Goal: Task Accomplishment & Management: Use online tool/utility

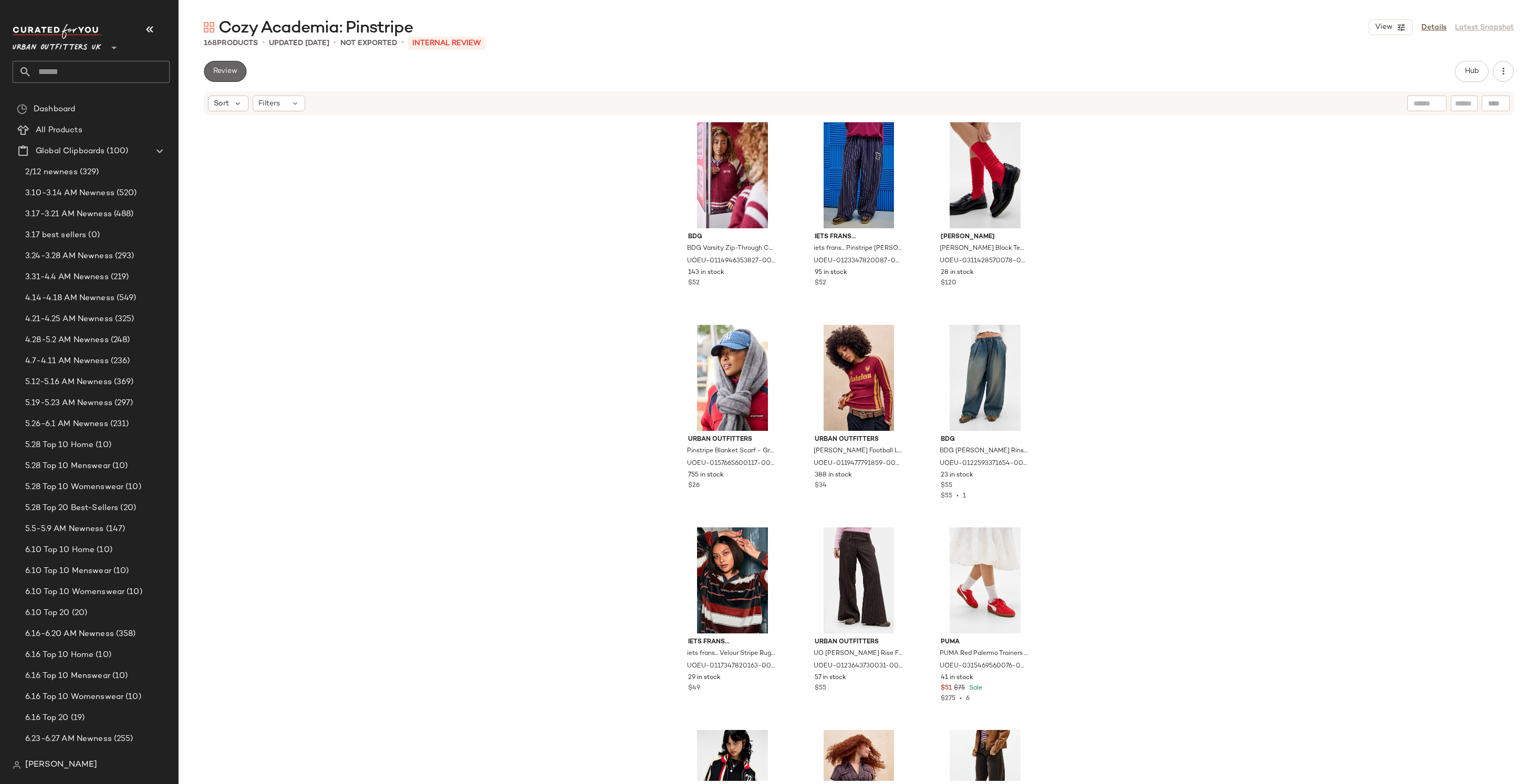
click at [219, 73] on span "Review" at bounding box center [225, 72] width 24 height 8
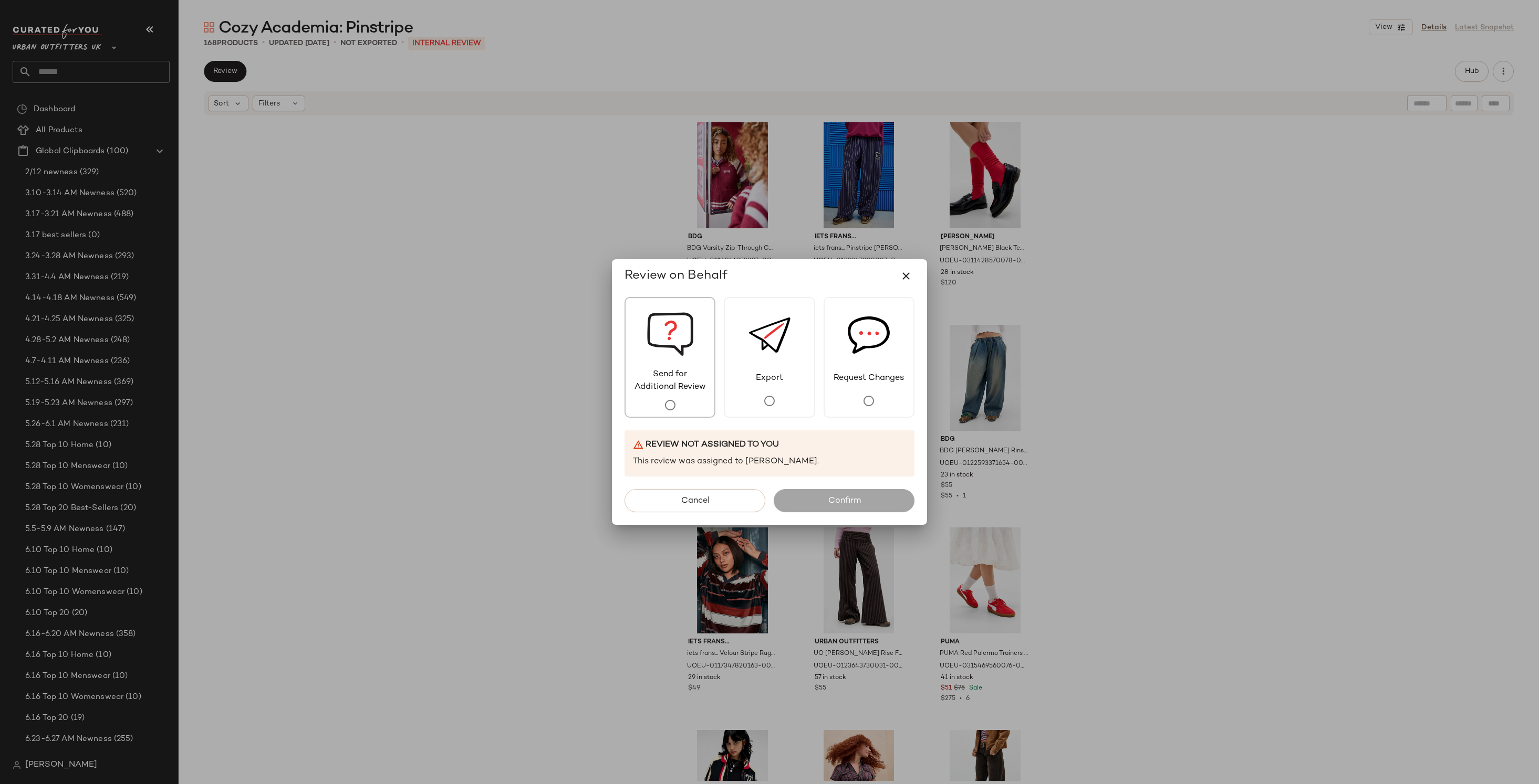
click at [659, 345] on img at bounding box center [670, 333] width 47 height 70
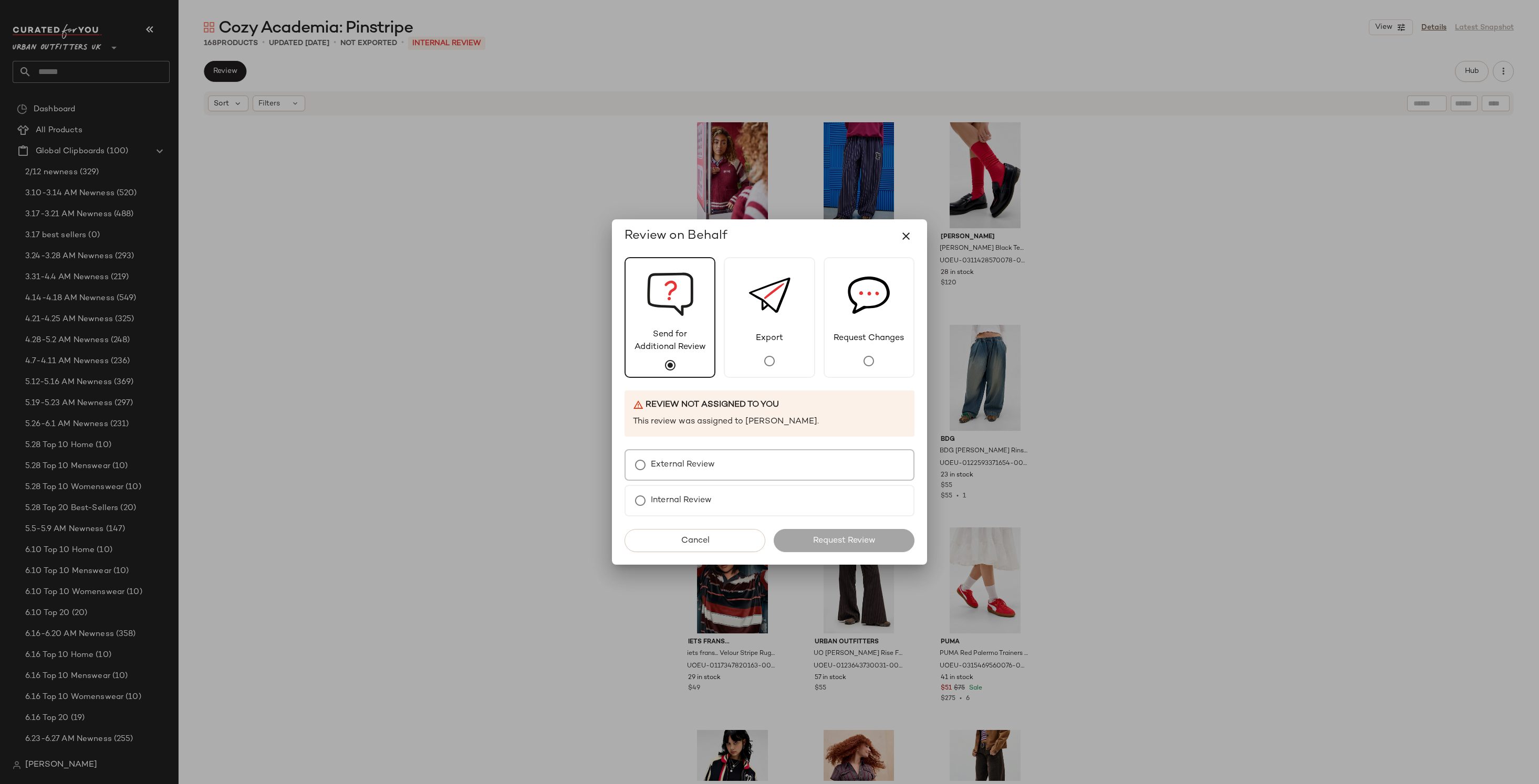
click at [718, 465] on div "External Review" at bounding box center [769, 465] width 290 height 32
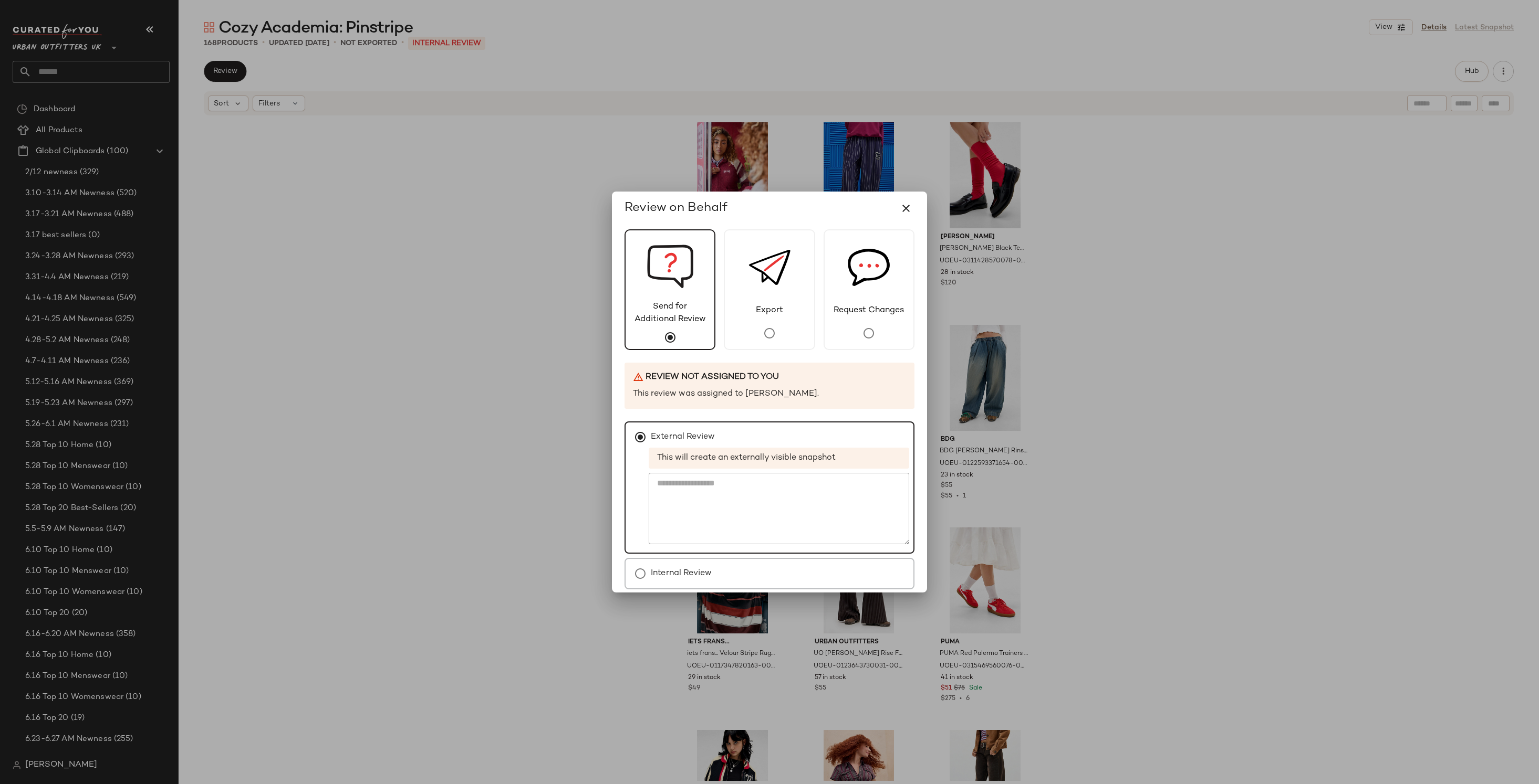
scroll to position [45, 0]
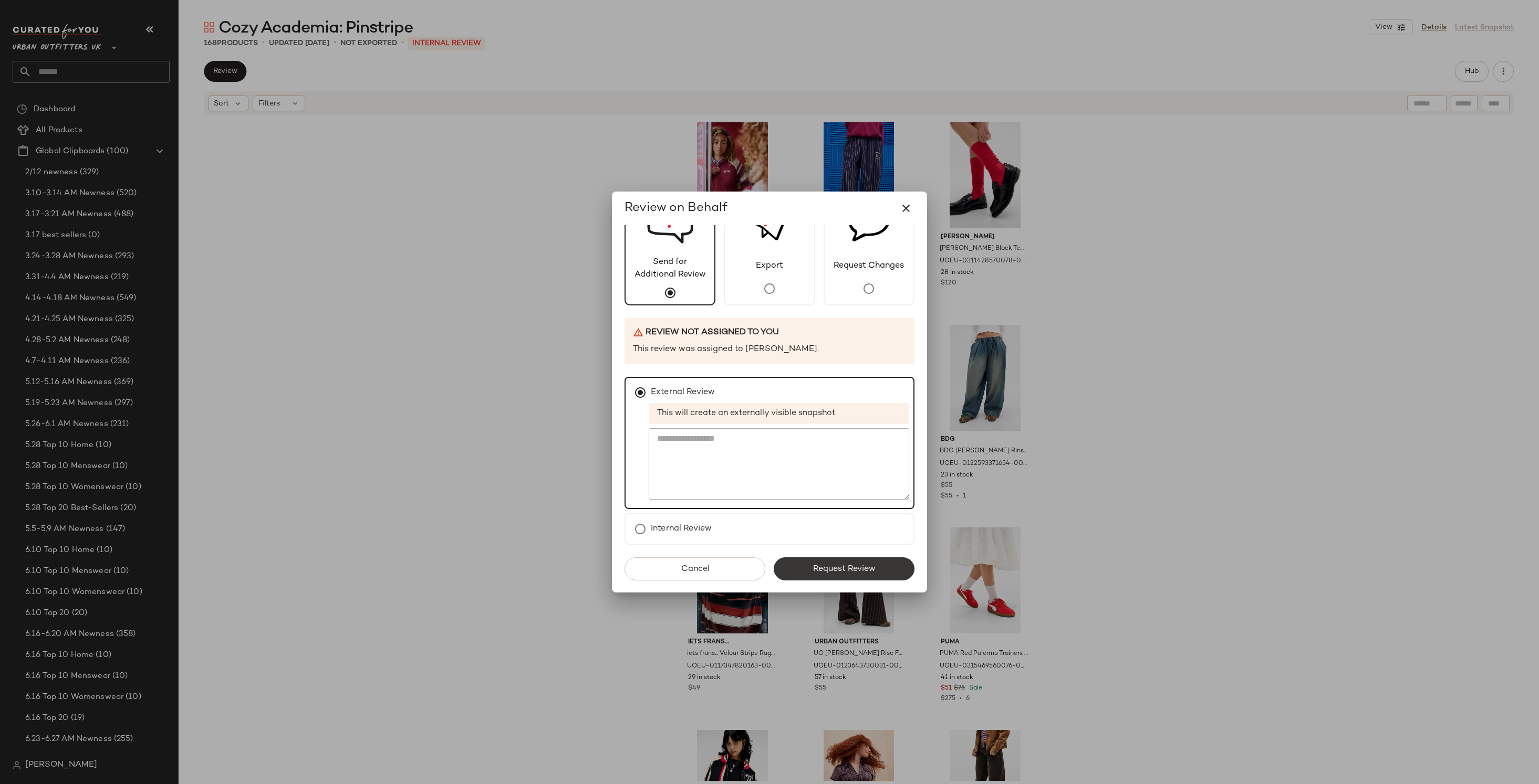
click at [813, 564] on span "Request Review" at bounding box center [844, 569] width 63 height 10
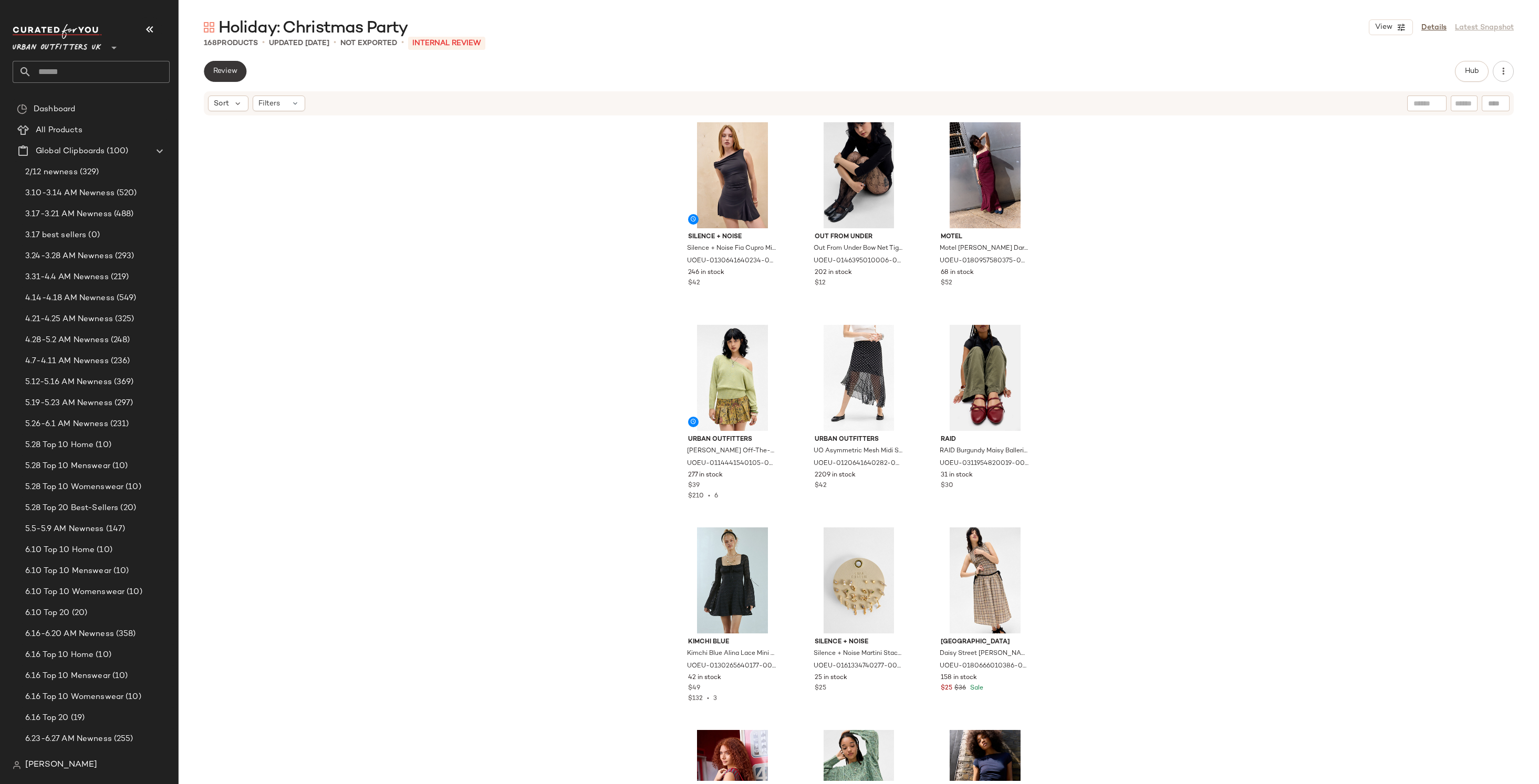
click at [232, 76] on button "Review" at bounding box center [225, 71] width 42 height 21
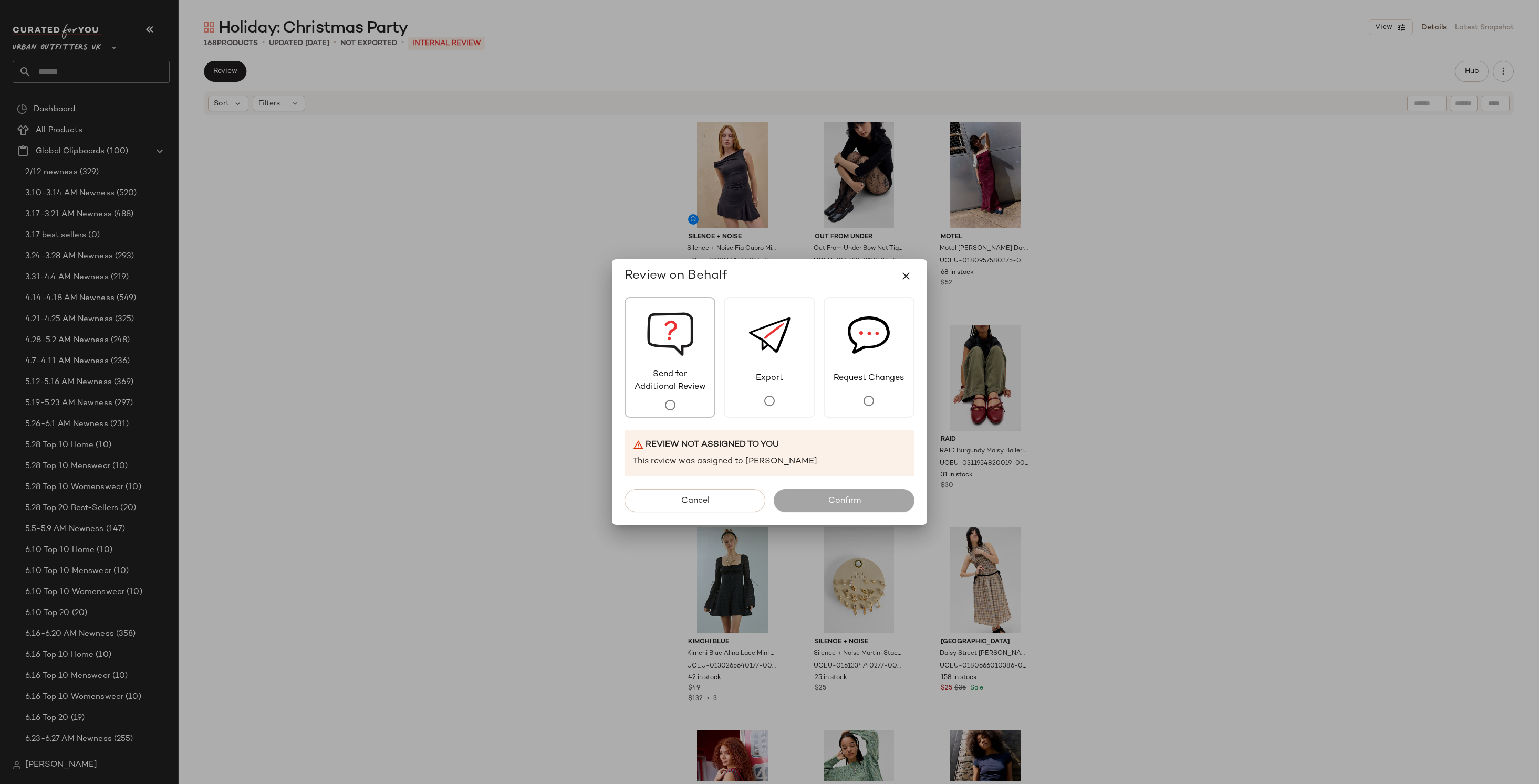
click at [689, 381] on span "Send for Additional Review" at bounding box center [670, 381] width 89 height 25
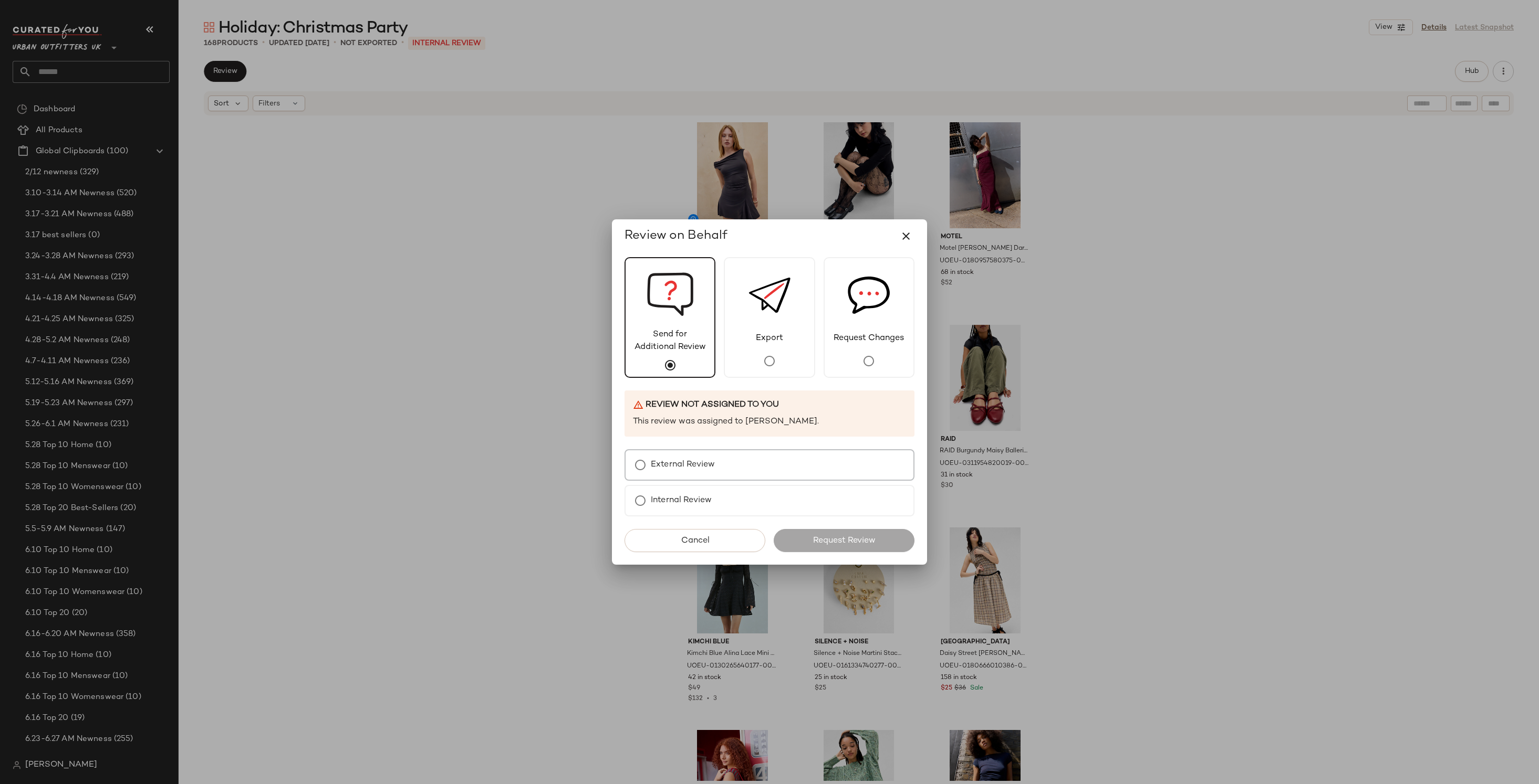
click at [698, 463] on label "External Review" at bounding box center [682, 465] width 64 height 21
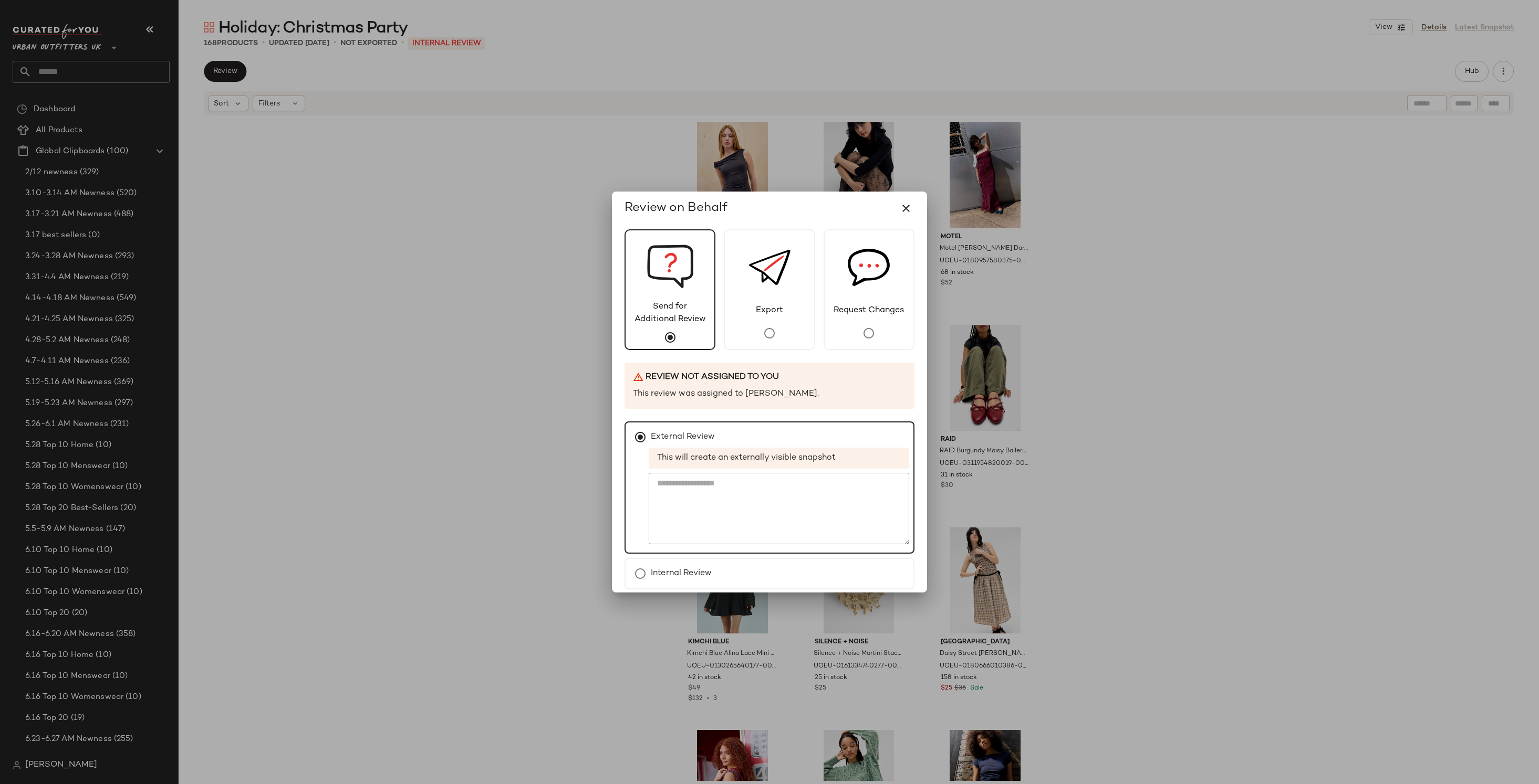
scroll to position [45, 0]
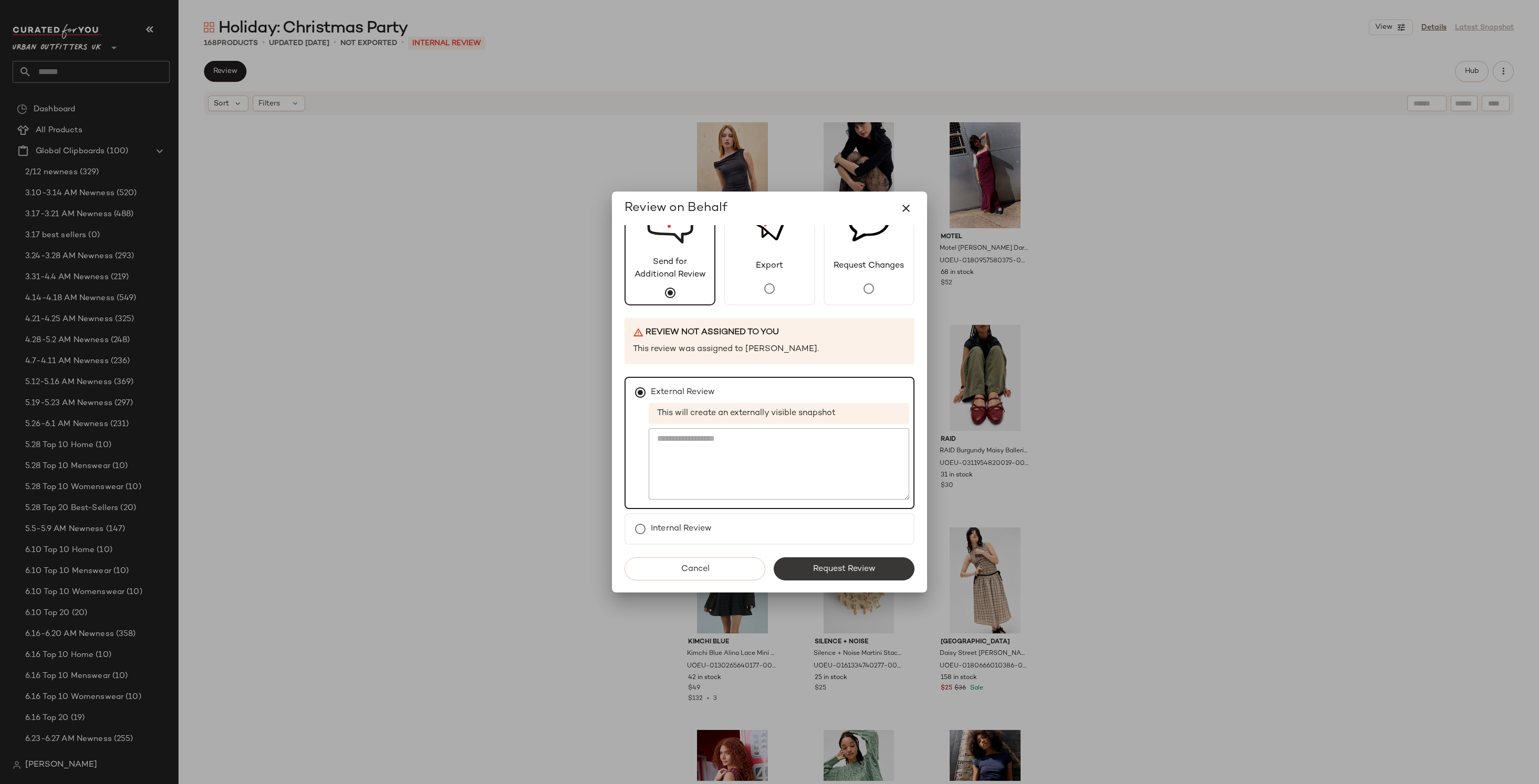
click at [848, 576] on button "Request Review" at bounding box center [844, 569] width 141 height 23
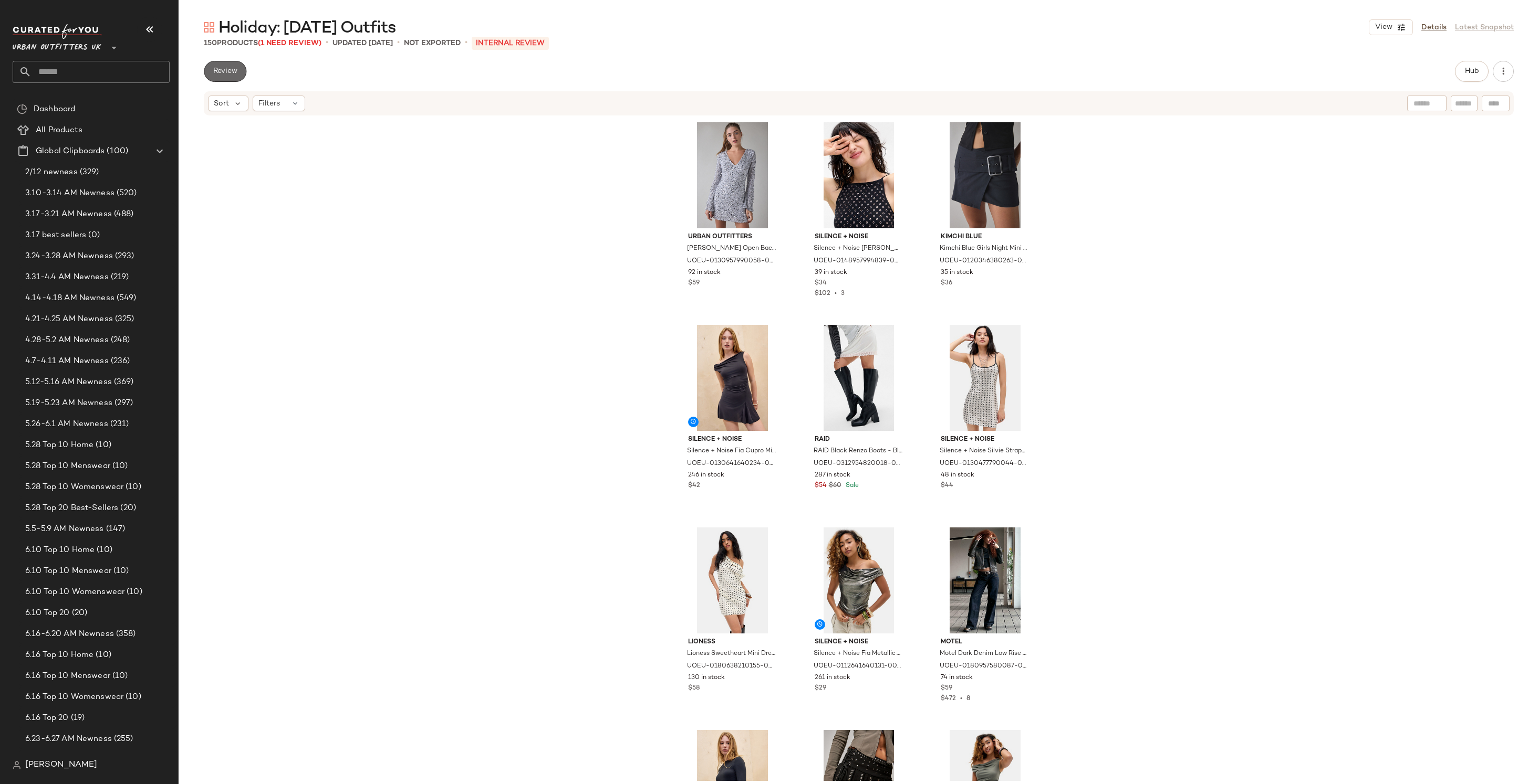
click at [232, 75] on span "Review" at bounding box center [225, 72] width 24 height 8
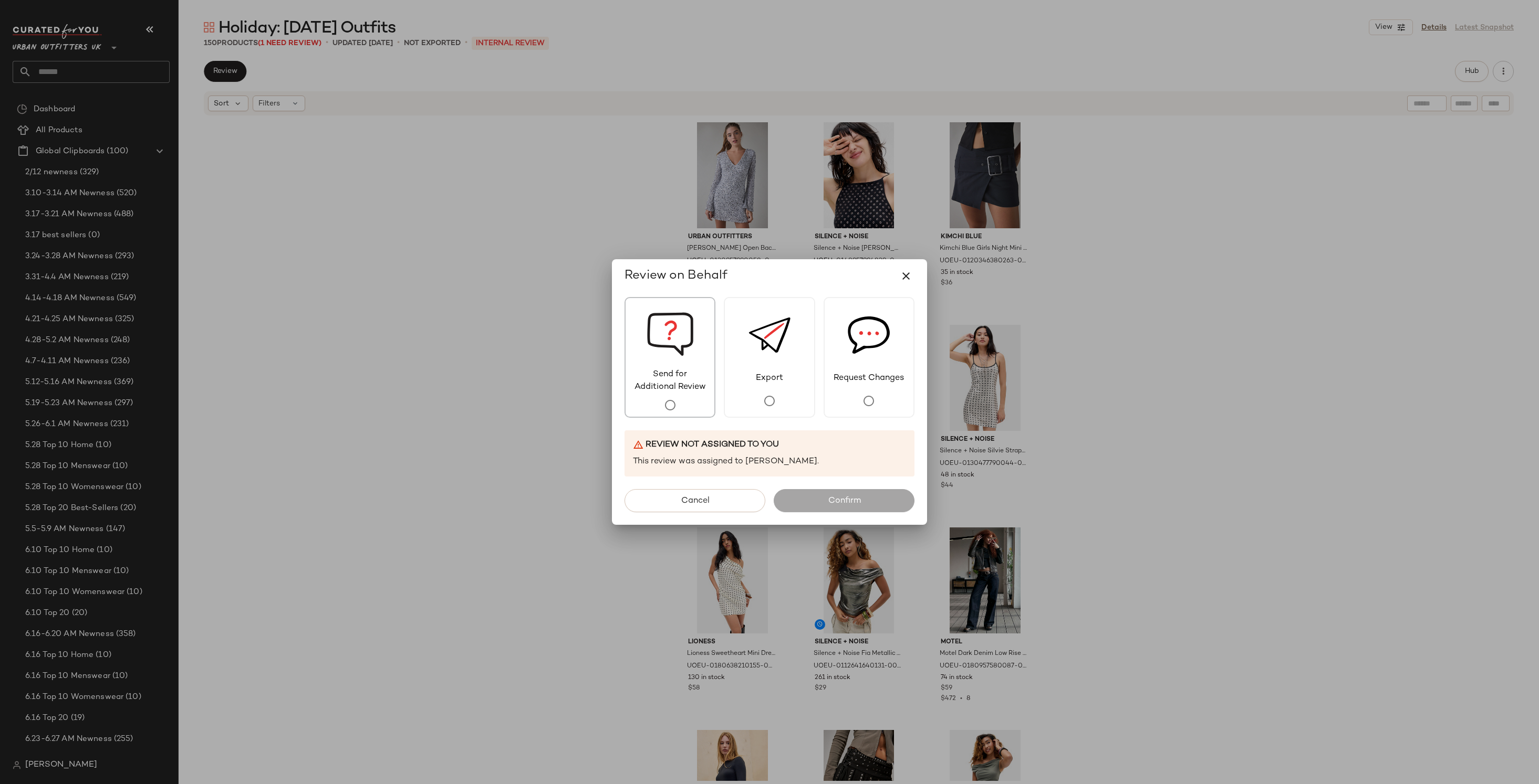
click at [685, 358] on img at bounding box center [670, 333] width 47 height 70
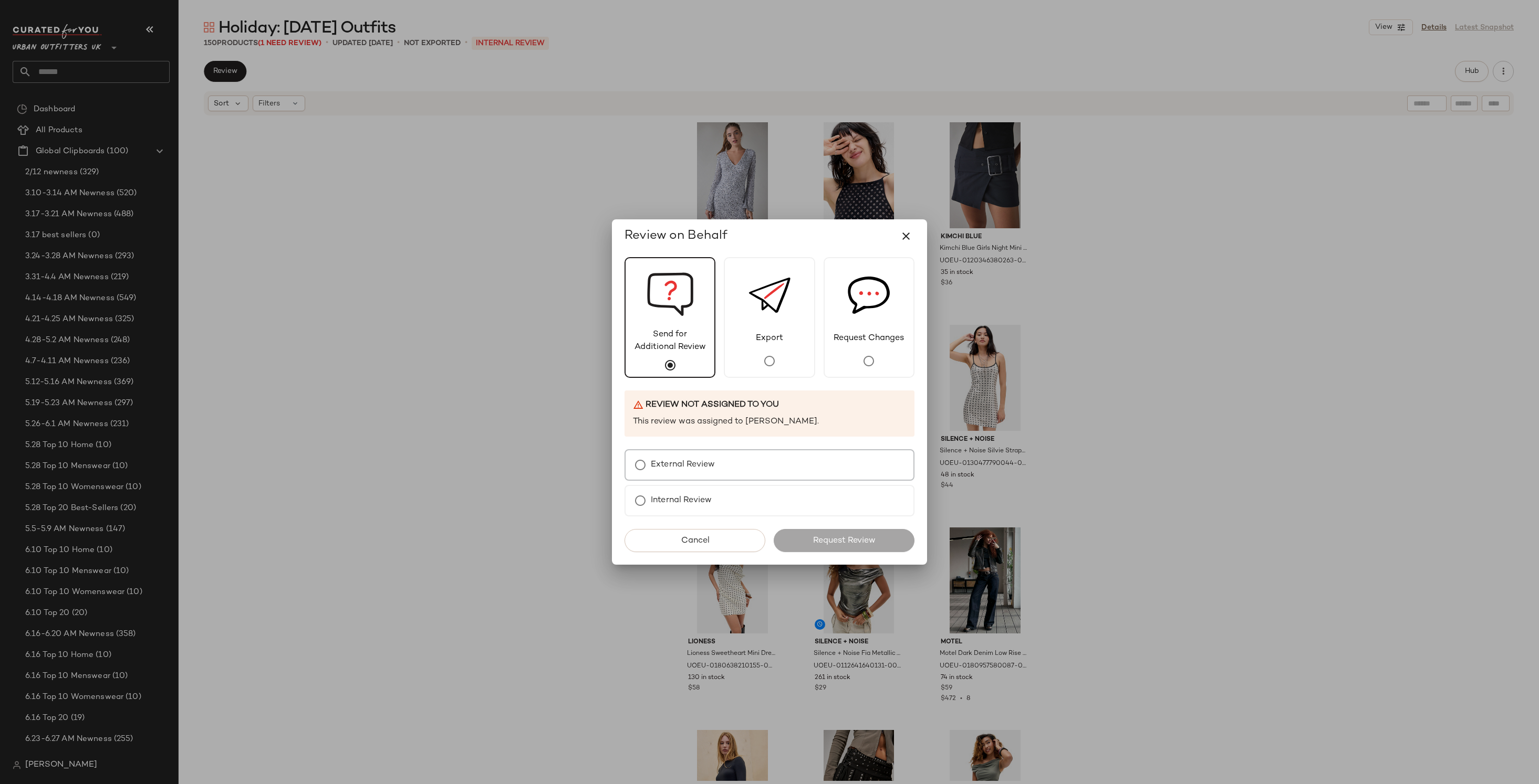
click at [690, 462] on label "External Review" at bounding box center [682, 465] width 64 height 21
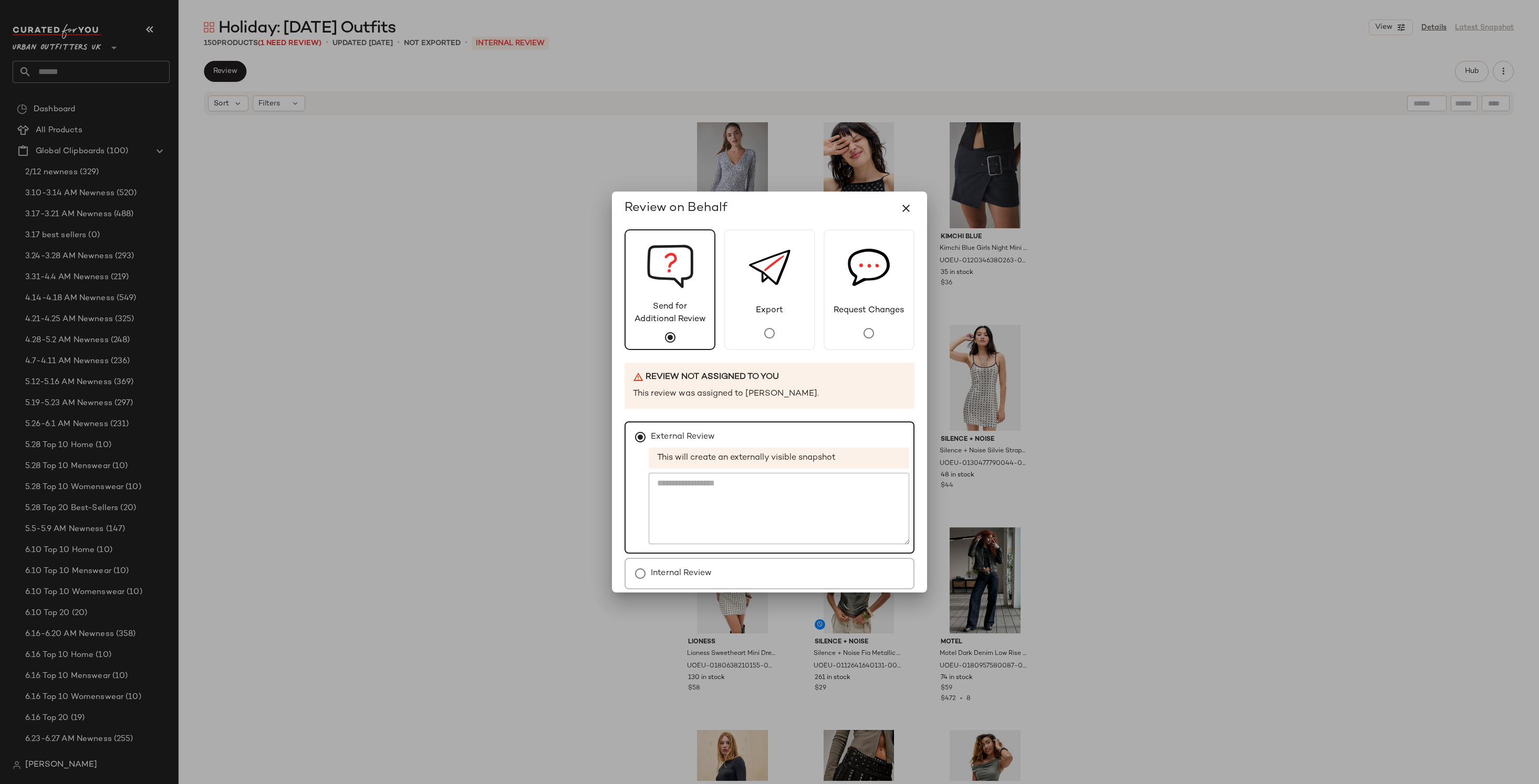
scroll to position [45, 0]
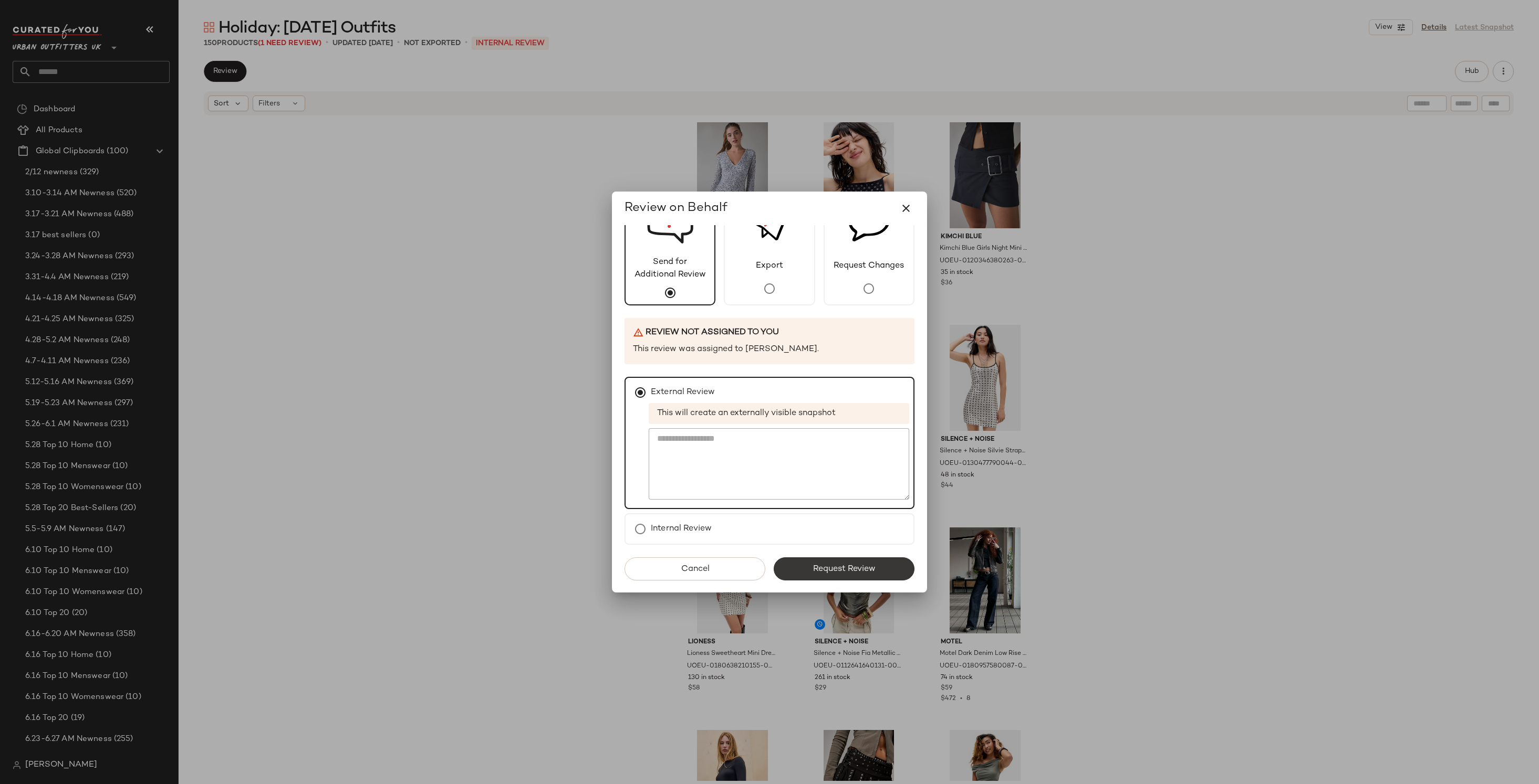
click at [860, 577] on button "Request Review" at bounding box center [844, 569] width 141 height 23
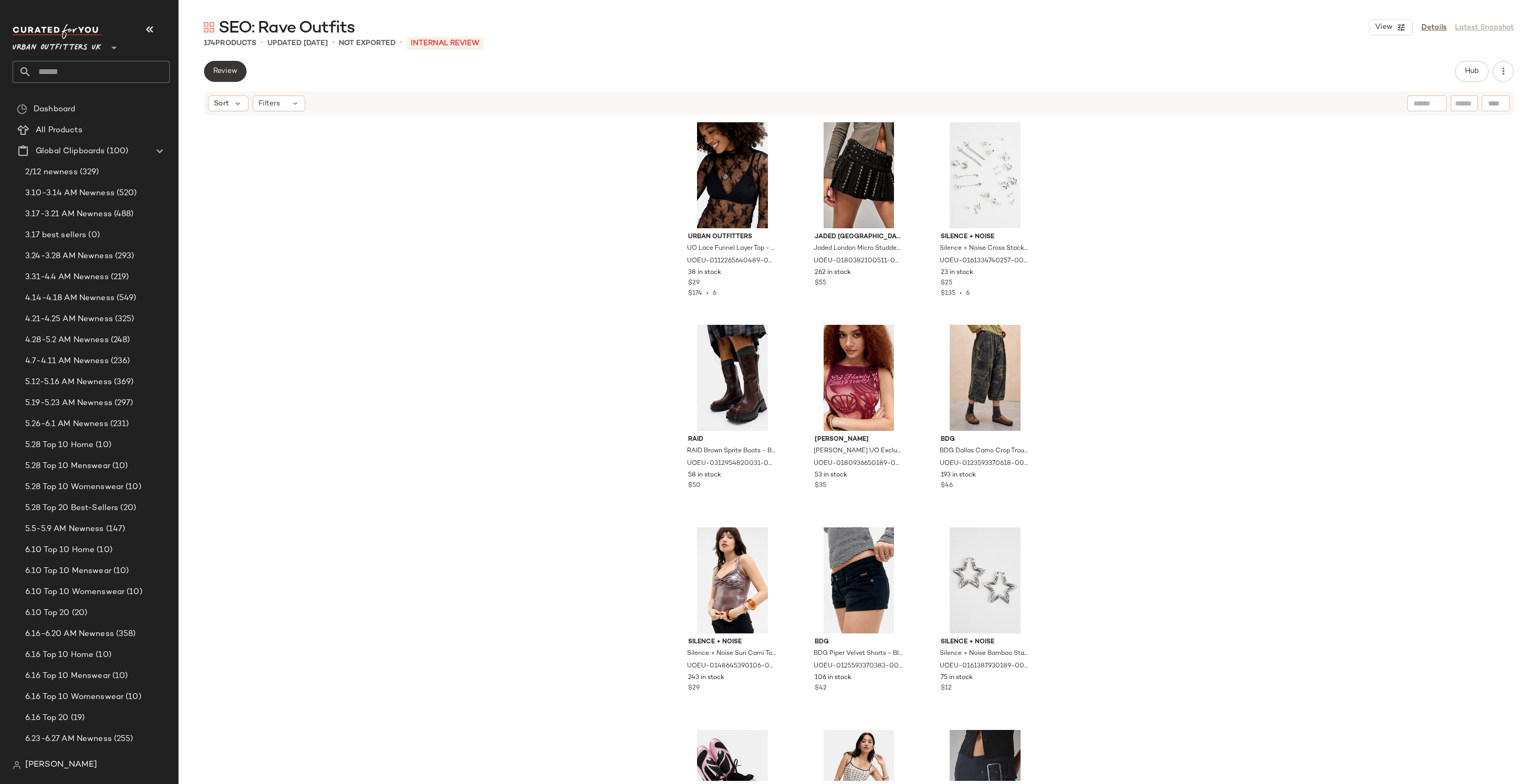
click at [220, 68] on span "Review" at bounding box center [225, 72] width 24 height 8
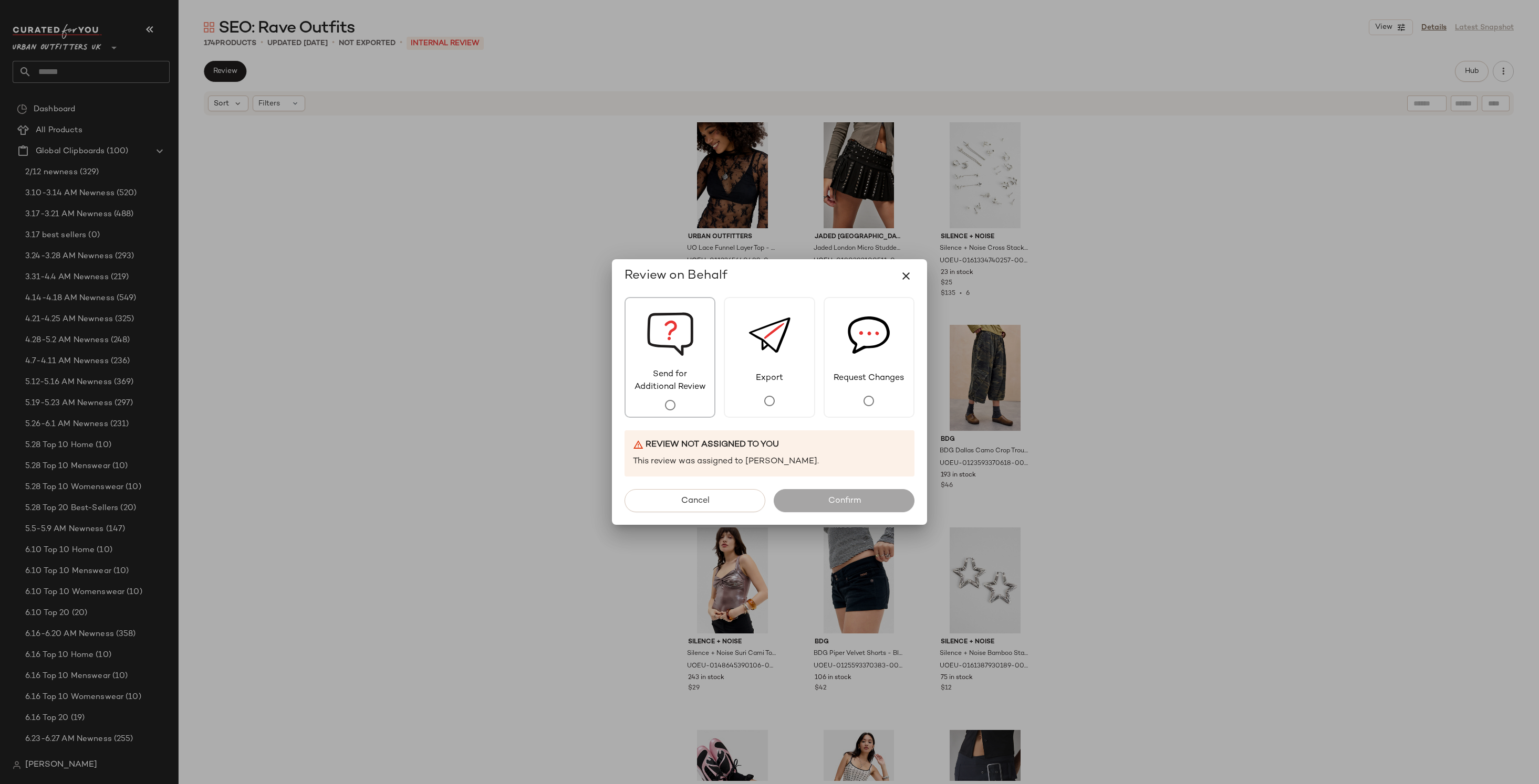
drag, startPoint x: 685, startPoint y: 355, endPoint x: 680, endPoint y: 361, distance: 7.8
click at [684, 355] on img at bounding box center [670, 333] width 47 height 70
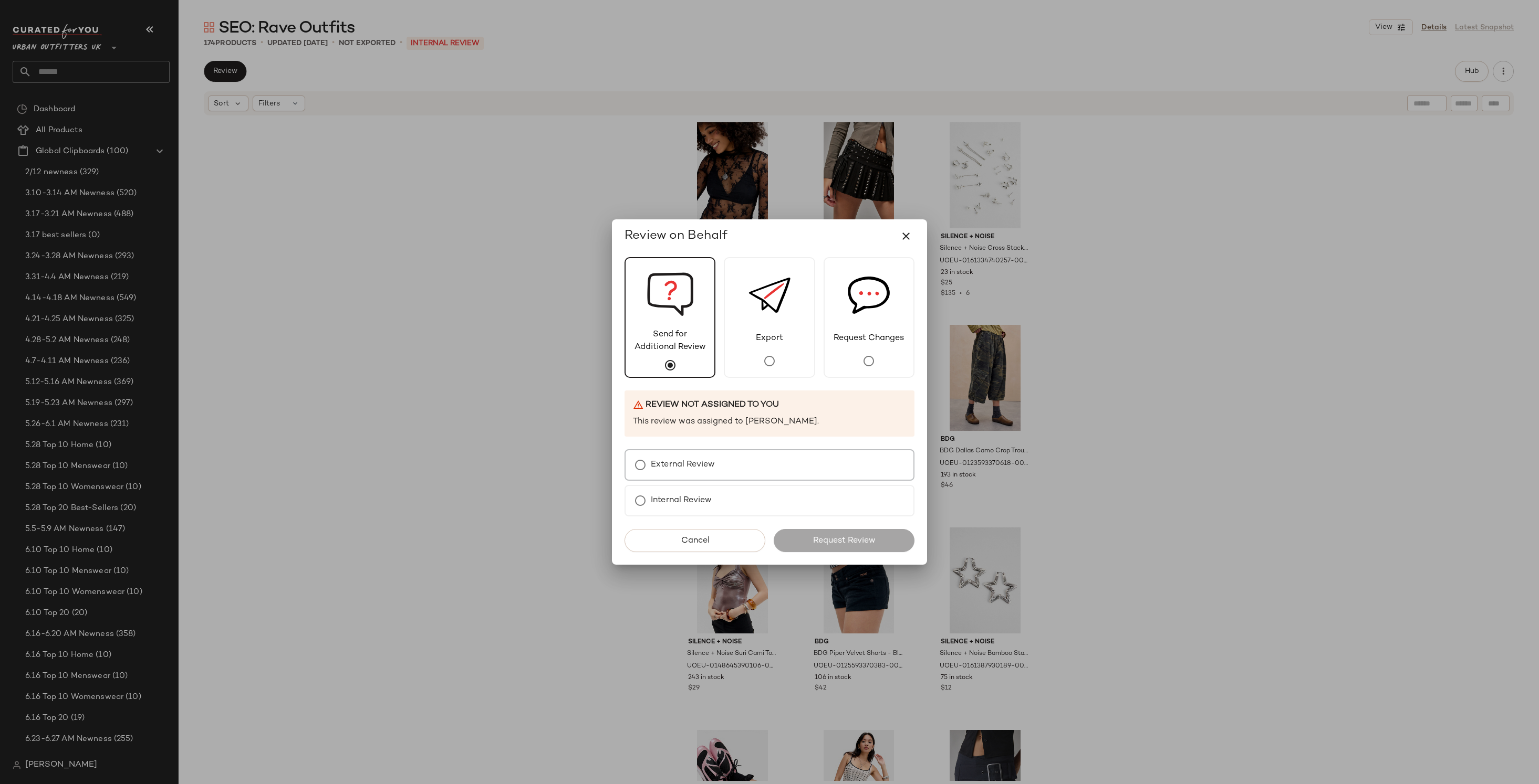
click at [752, 459] on div "External Review" at bounding box center [769, 465] width 290 height 32
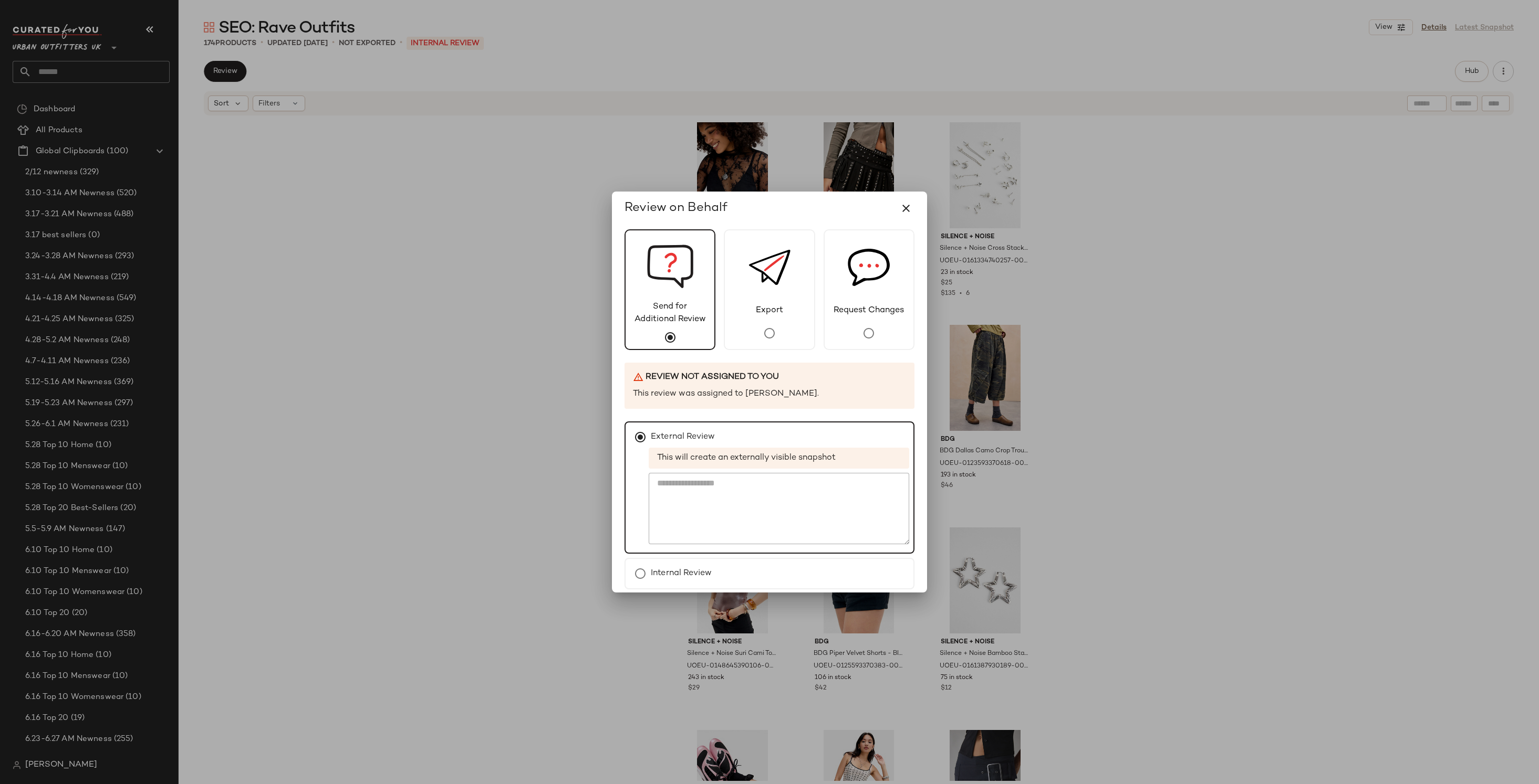
scroll to position [45, 0]
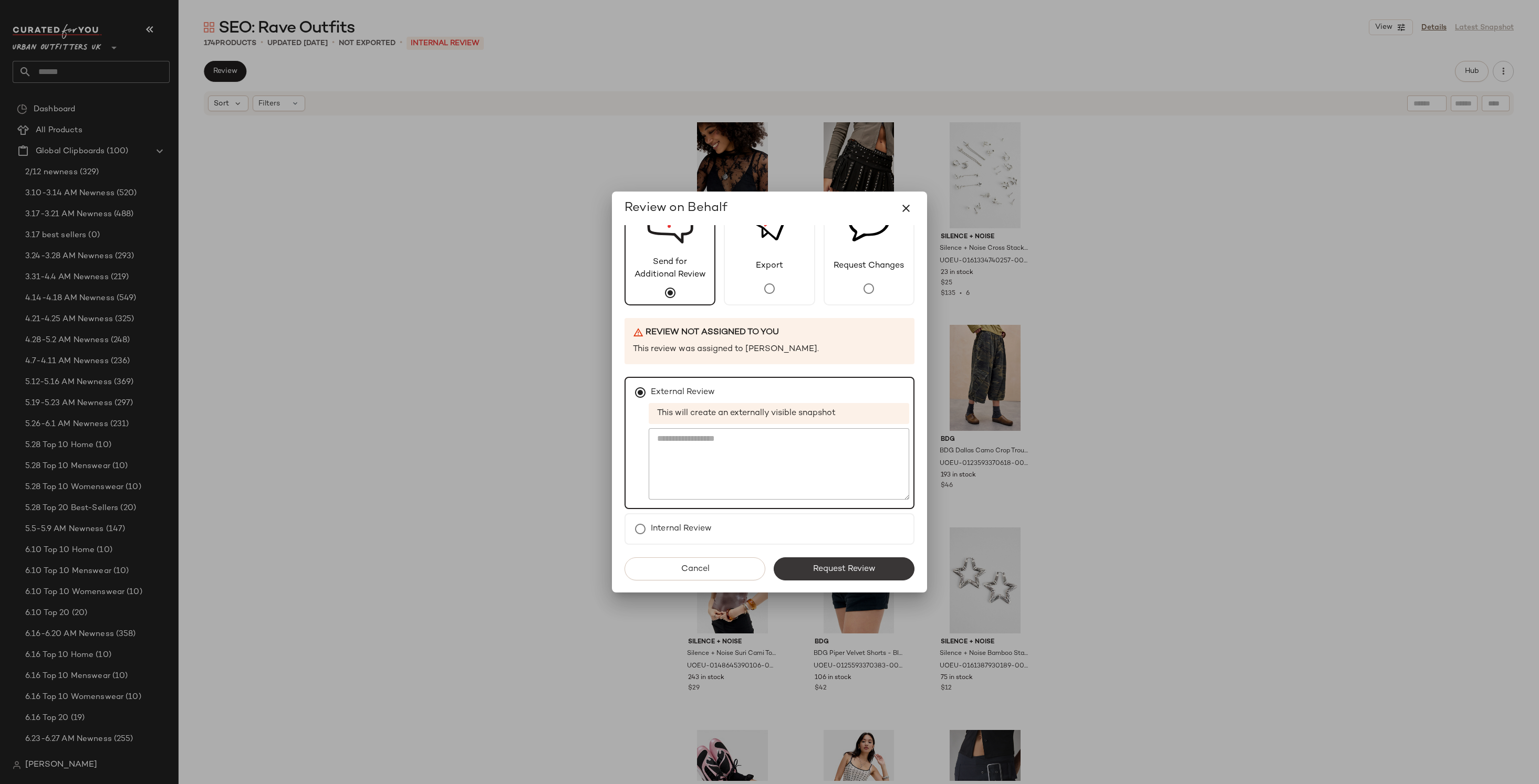
click at [833, 561] on button "Request Review" at bounding box center [844, 569] width 141 height 23
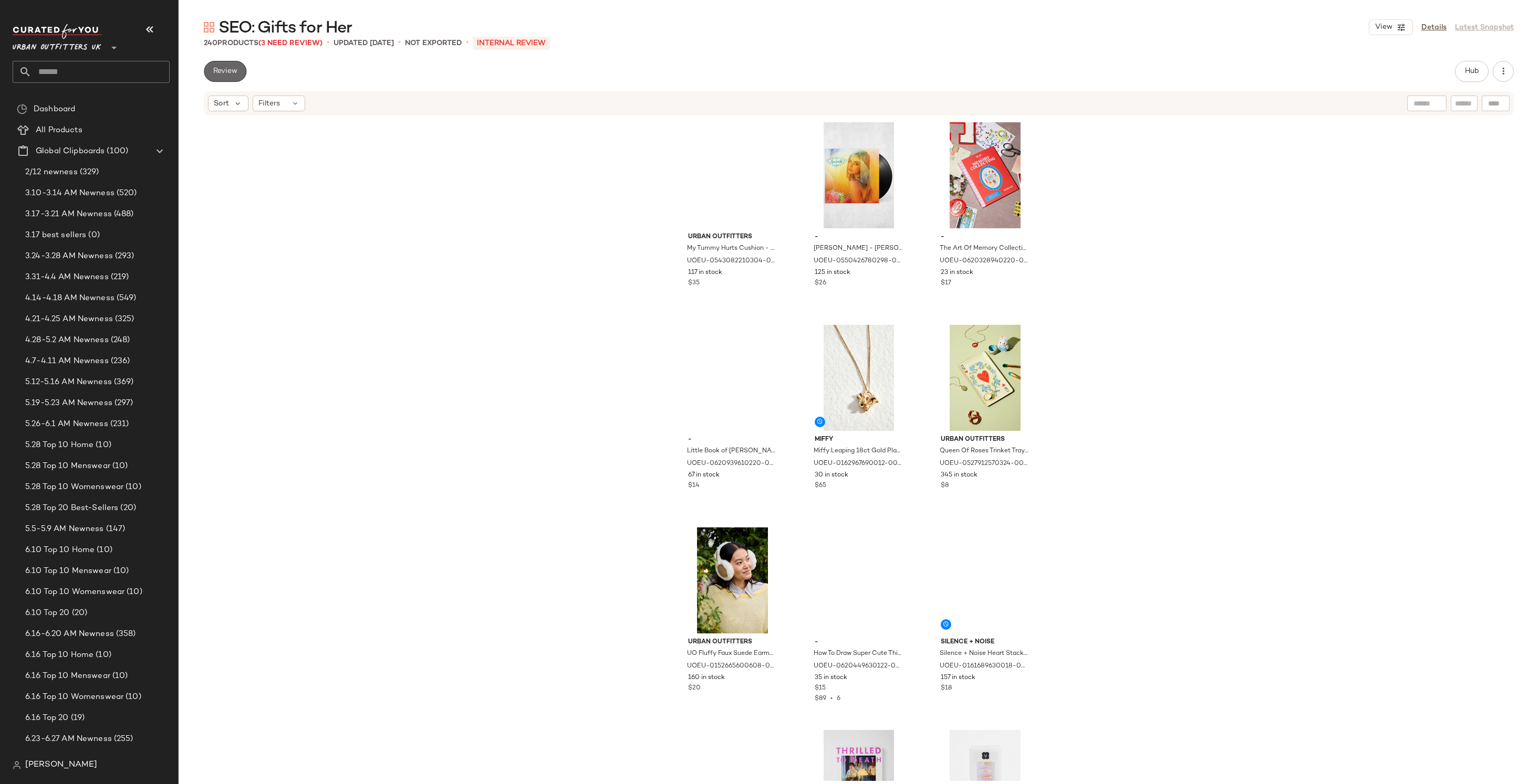
click at [234, 76] on button "Review" at bounding box center [225, 71] width 42 height 21
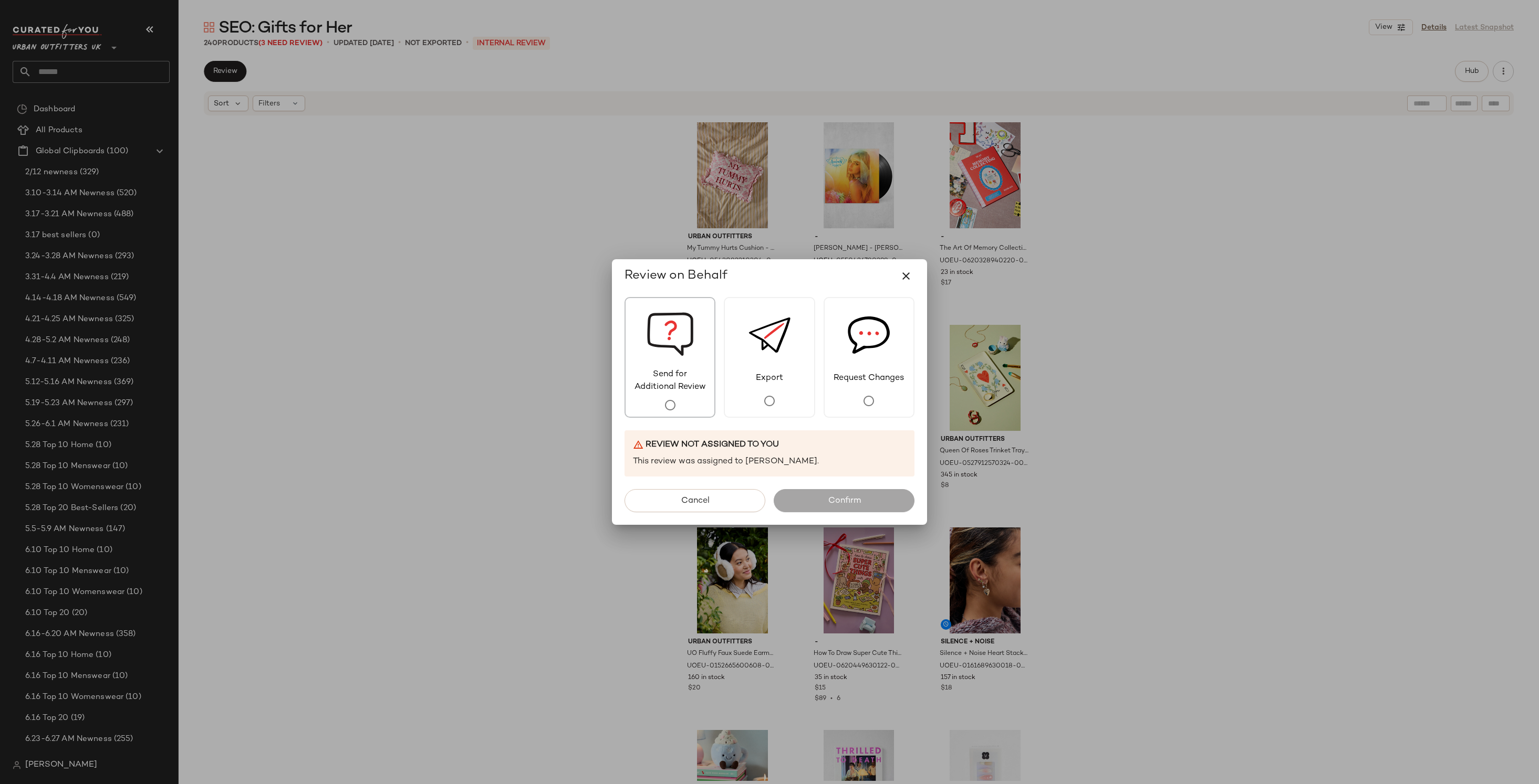
click at [700, 376] on span "Send for Additional Review" at bounding box center [670, 381] width 89 height 25
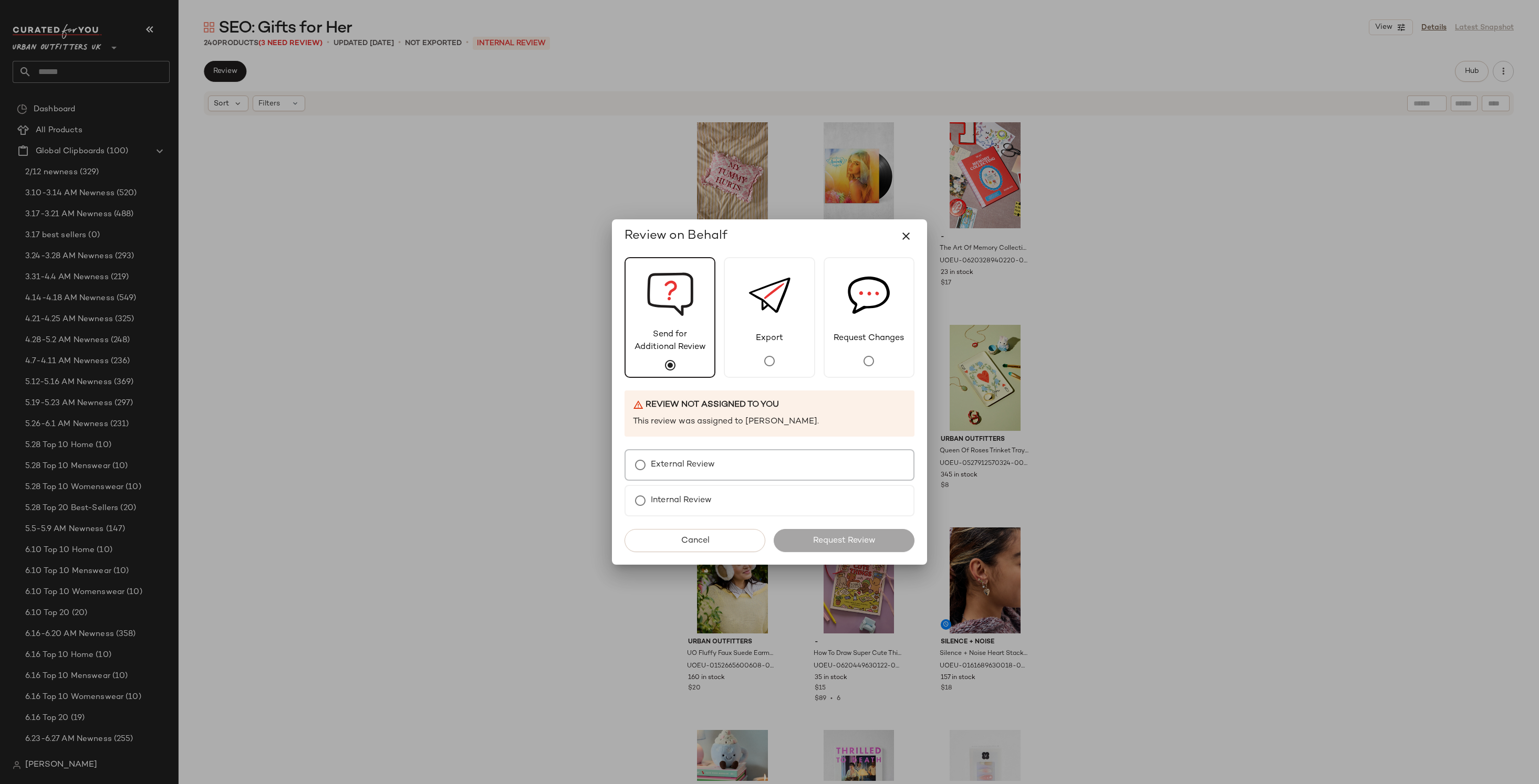
click at [689, 457] on label "External Review" at bounding box center [682, 465] width 64 height 21
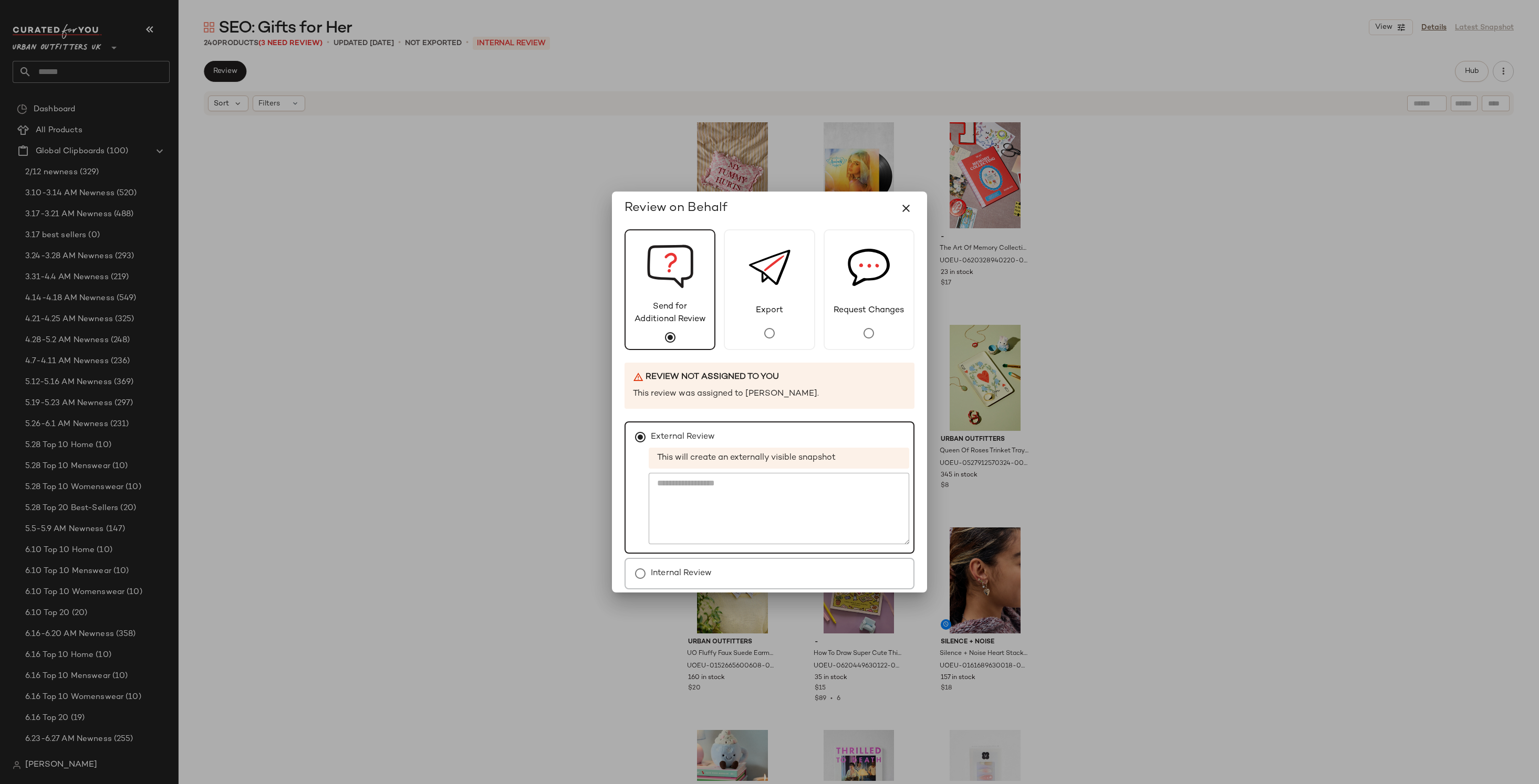
scroll to position [45, 0]
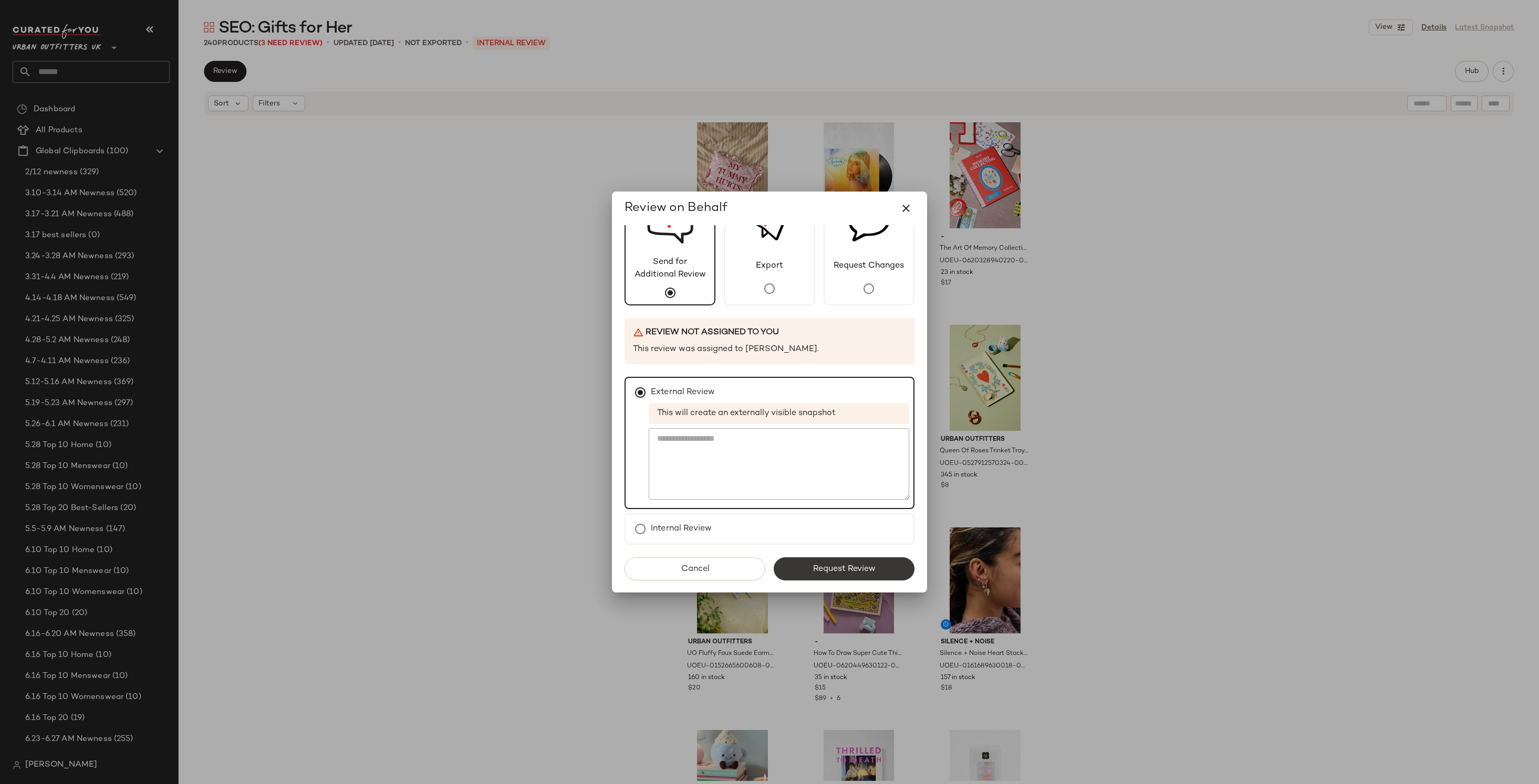
click at [819, 562] on button "Request Review" at bounding box center [844, 569] width 141 height 23
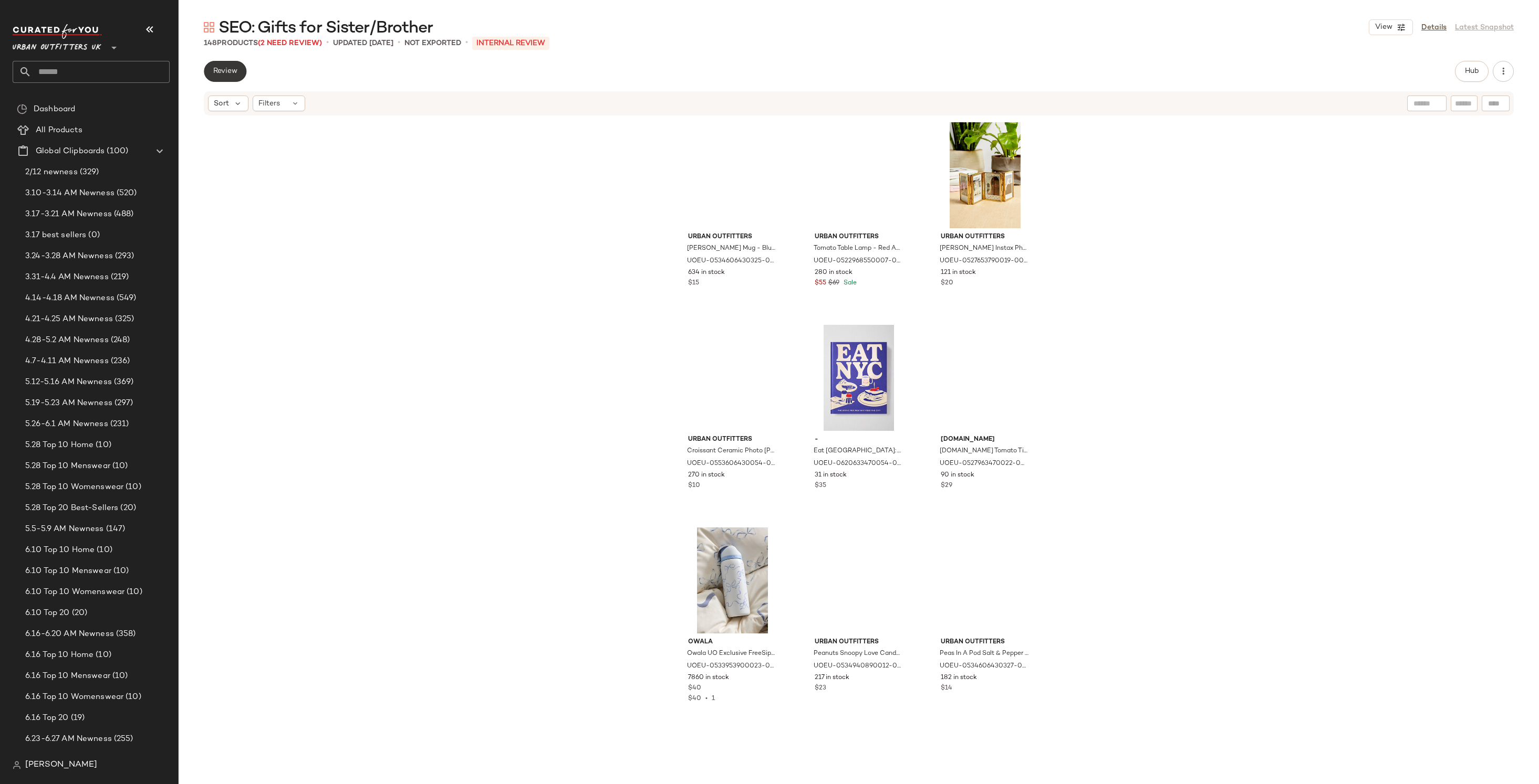
click at [240, 67] on button "Review" at bounding box center [225, 71] width 42 height 21
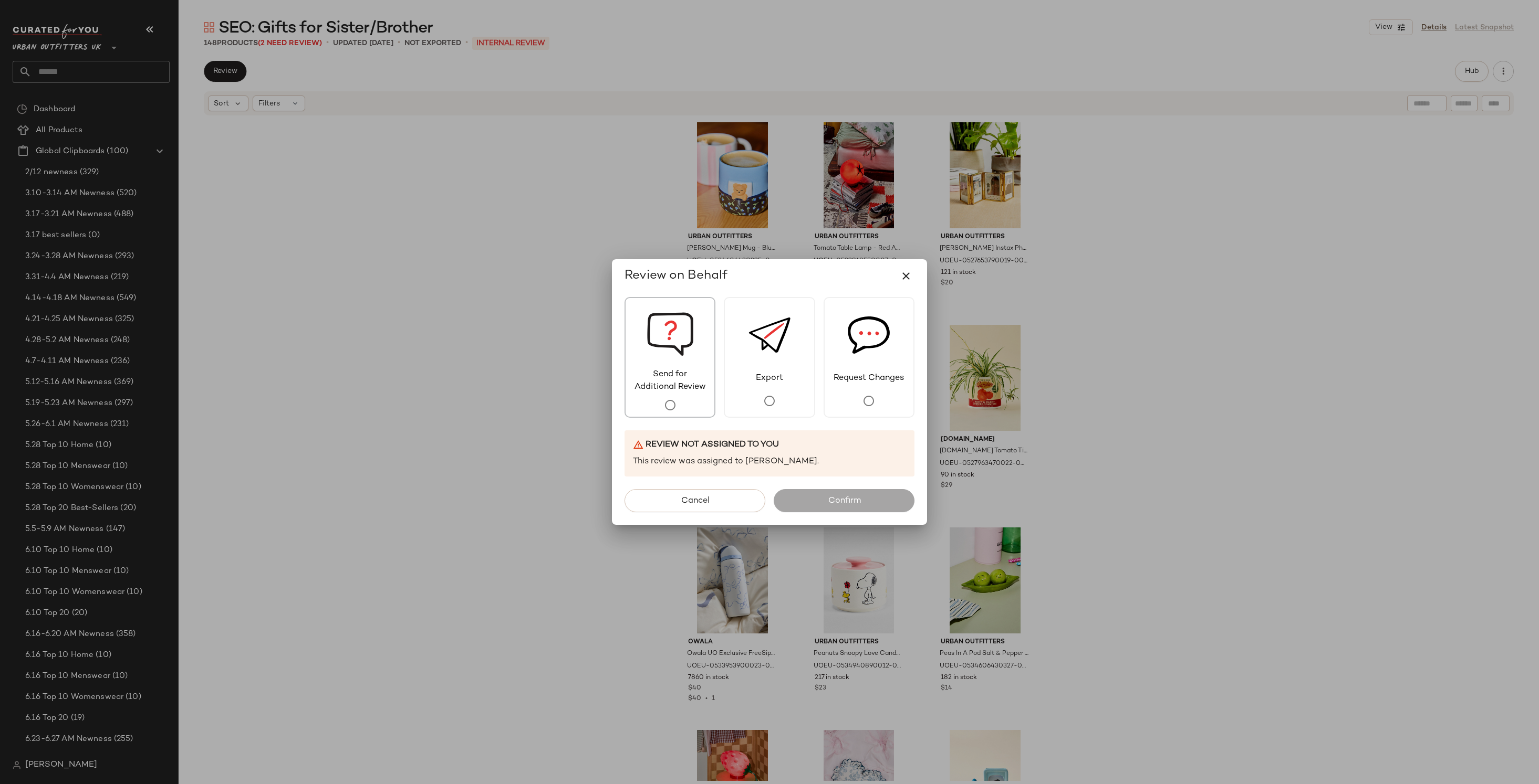
drag, startPoint x: 658, startPoint y: 321, endPoint x: 651, endPoint y: 335, distance: 15.7
click at [658, 321] on img at bounding box center [670, 333] width 47 height 70
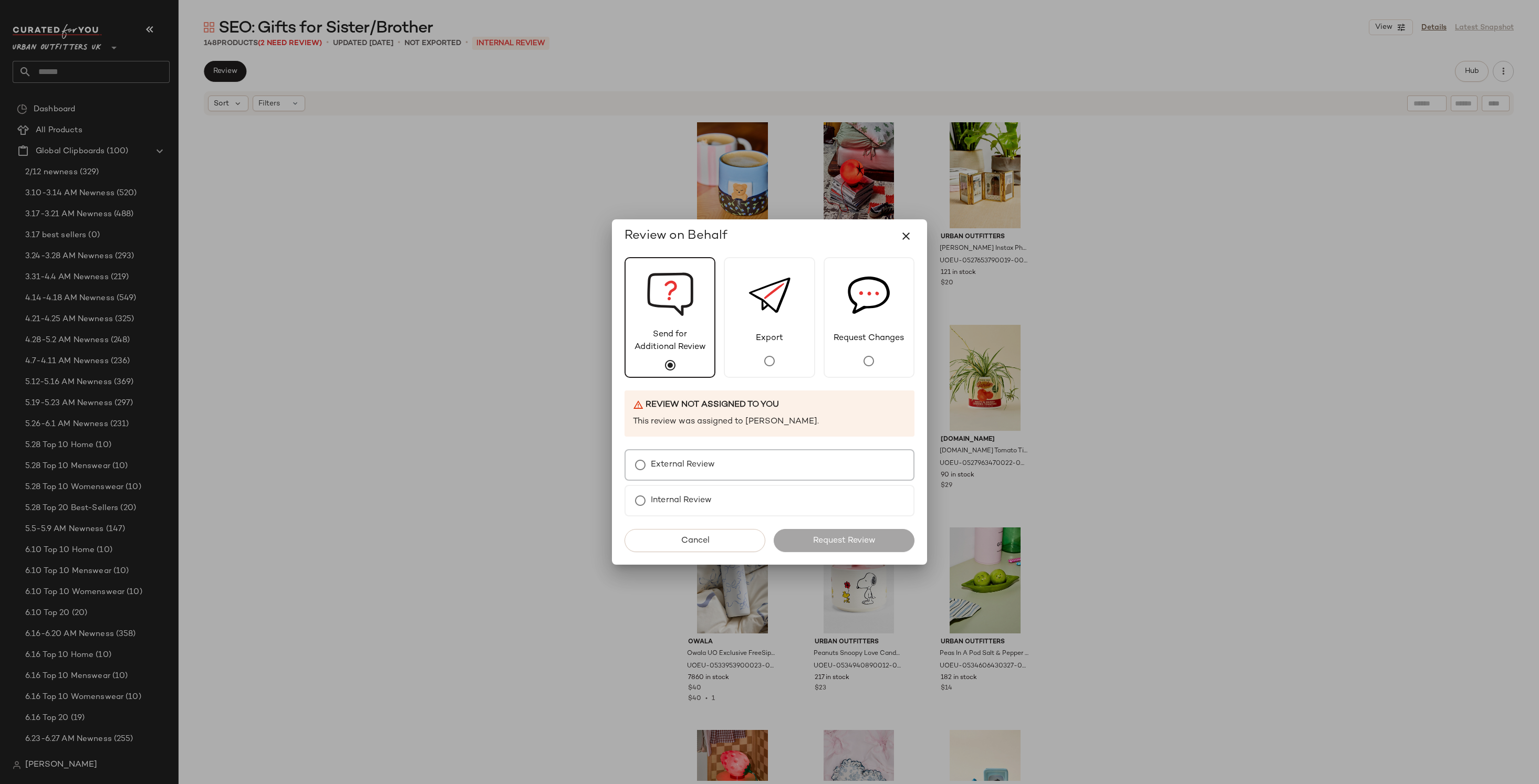
click at [683, 467] on label "External Review" at bounding box center [682, 465] width 64 height 21
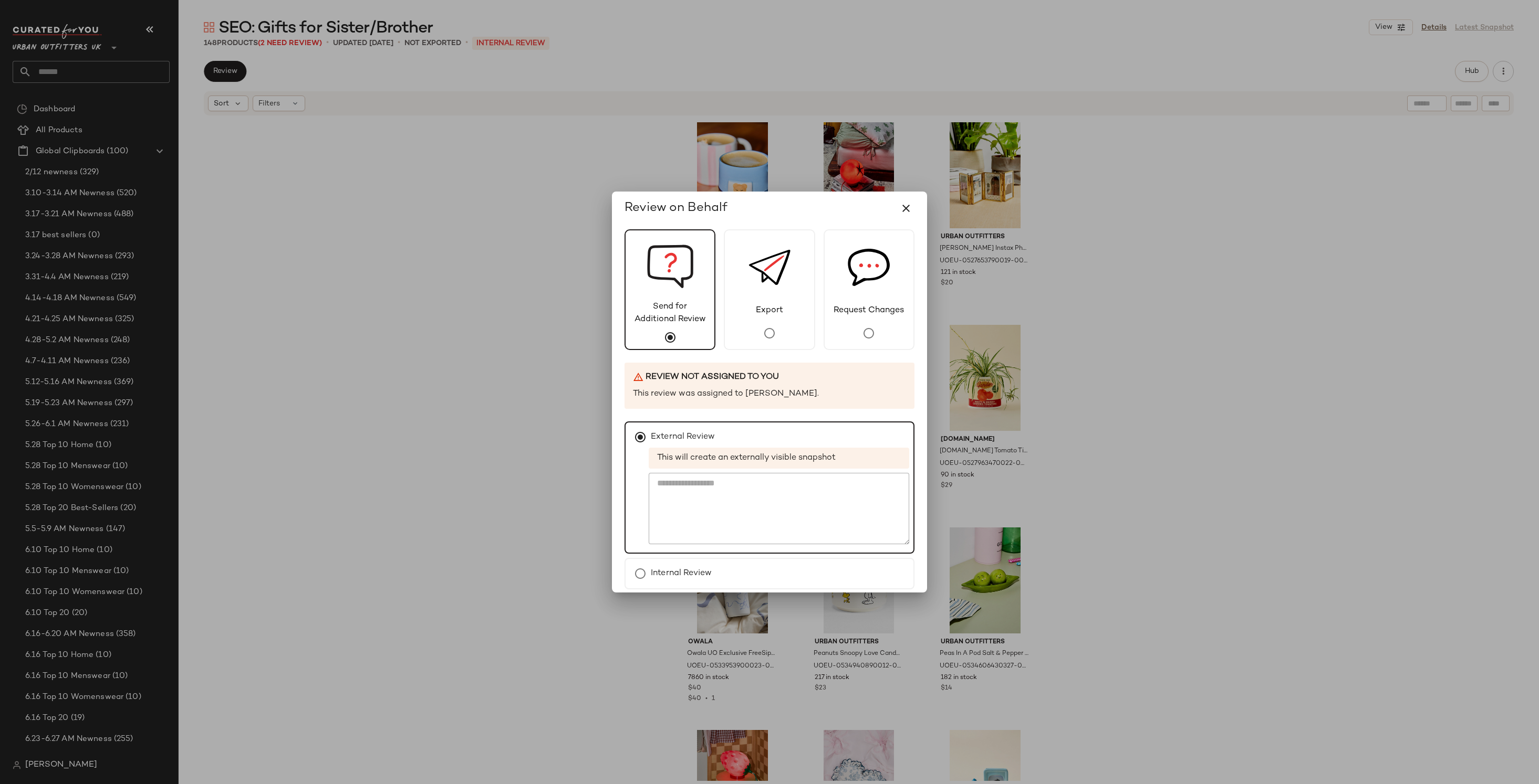
scroll to position [45, 0]
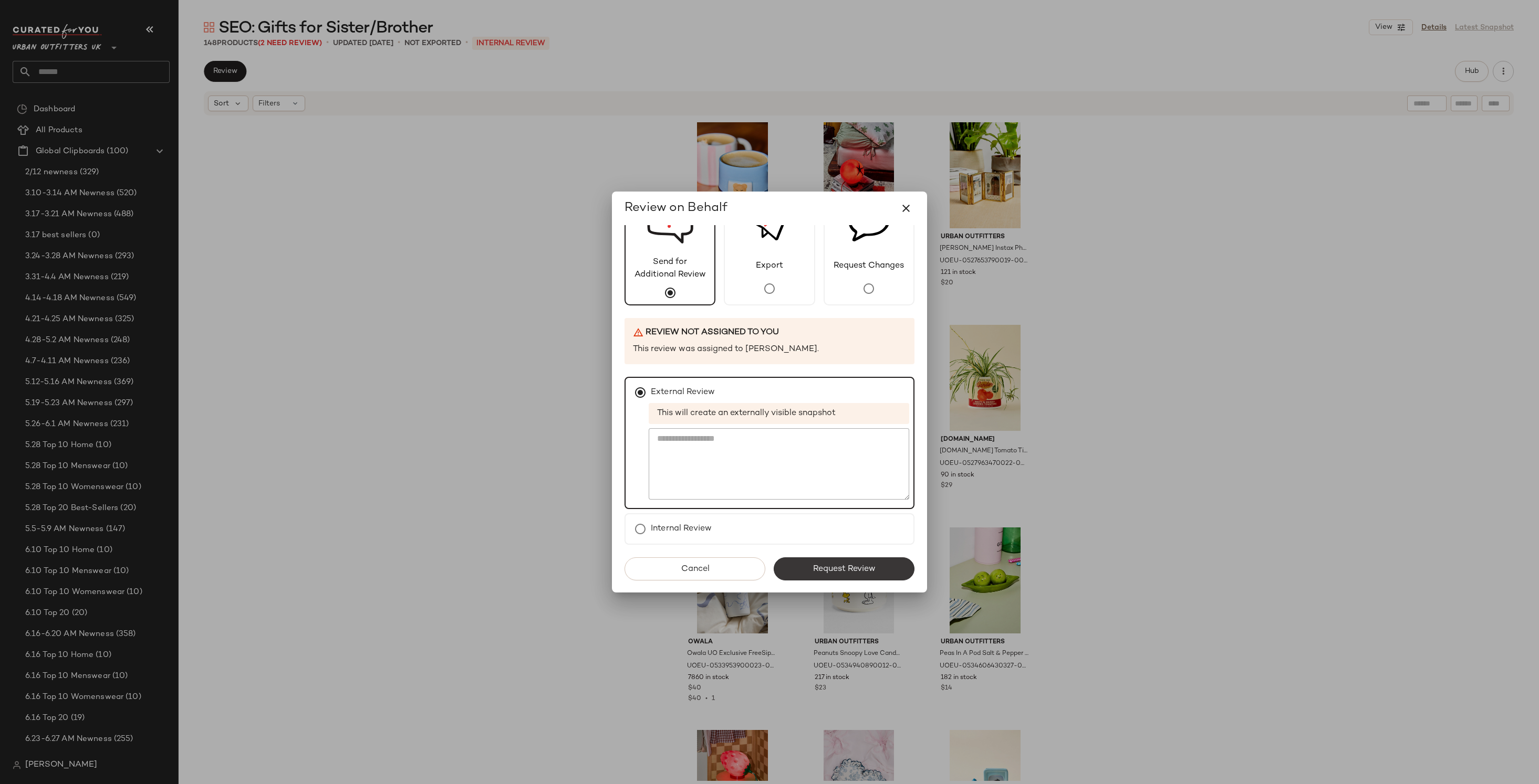
click at [816, 562] on button "Request Review" at bounding box center [844, 569] width 141 height 23
